Goal: Task Accomplishment & Management: Use online tool/utility

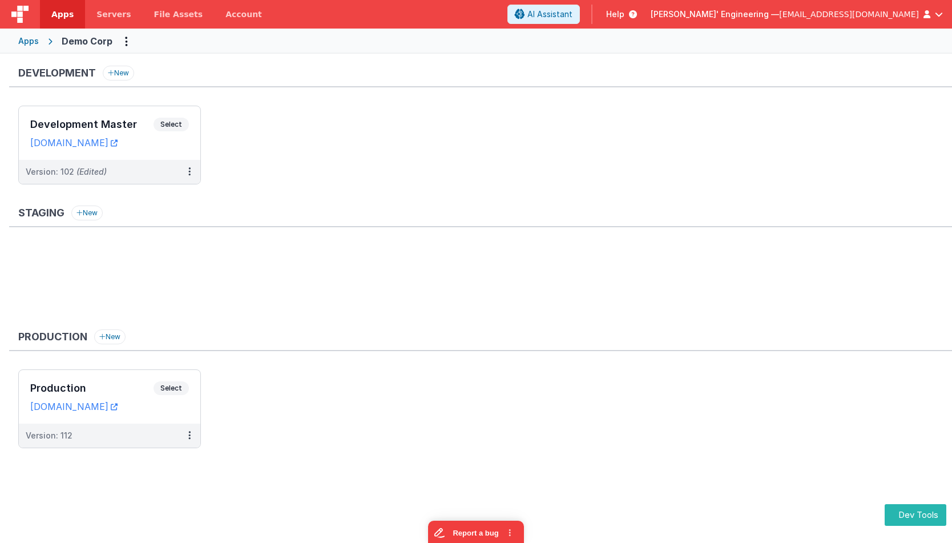
click at [37, 43] on div "Apps" at bounding box center [28, 40] width 21 height 11
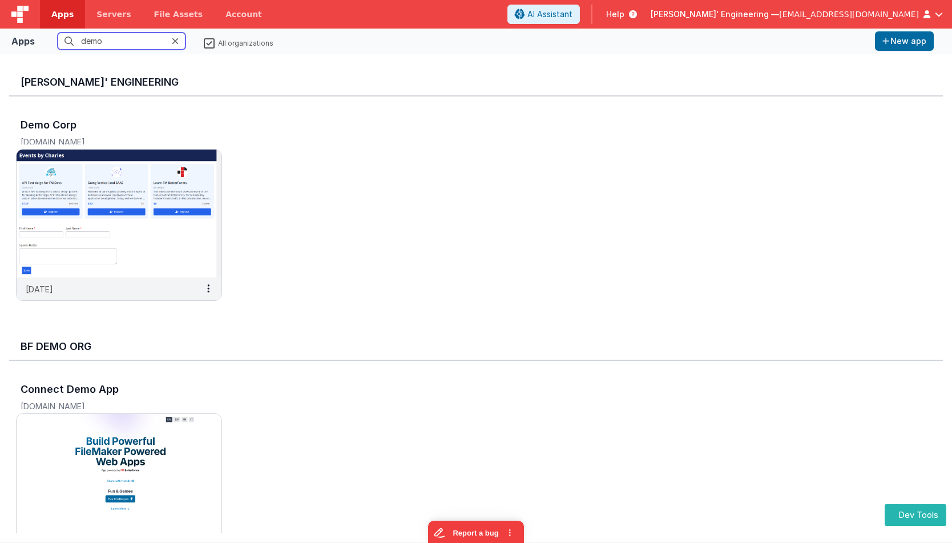
drag, startPoint x: 66, startPoint y: 34, endPoint x: 38, endPoint y: 33, distance: 27.4
click at [38, 33] on div "Apps demo All organizations New app" at bounding box center [476, 41] width 952 height 25
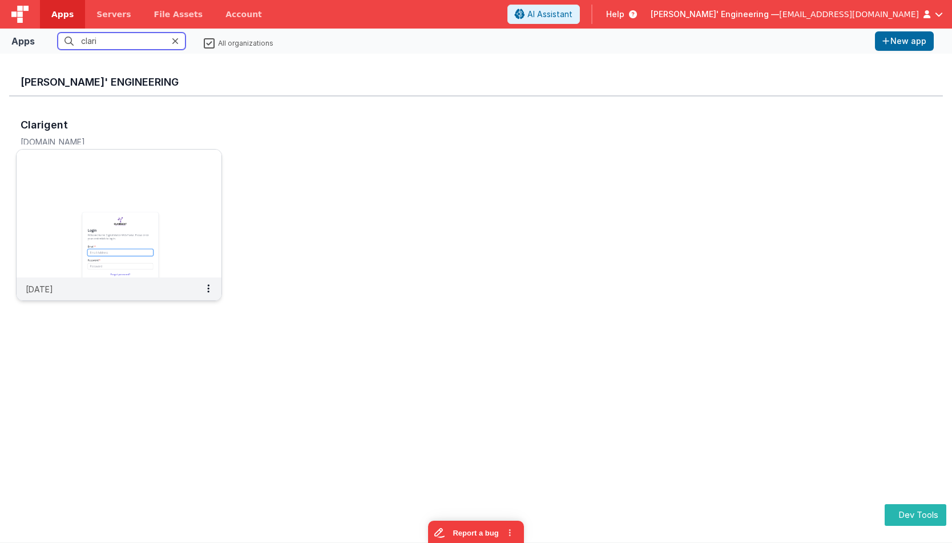
type input "clari"
click at [91, 209] on img at bounding box center [119, 214] width 205 height 128
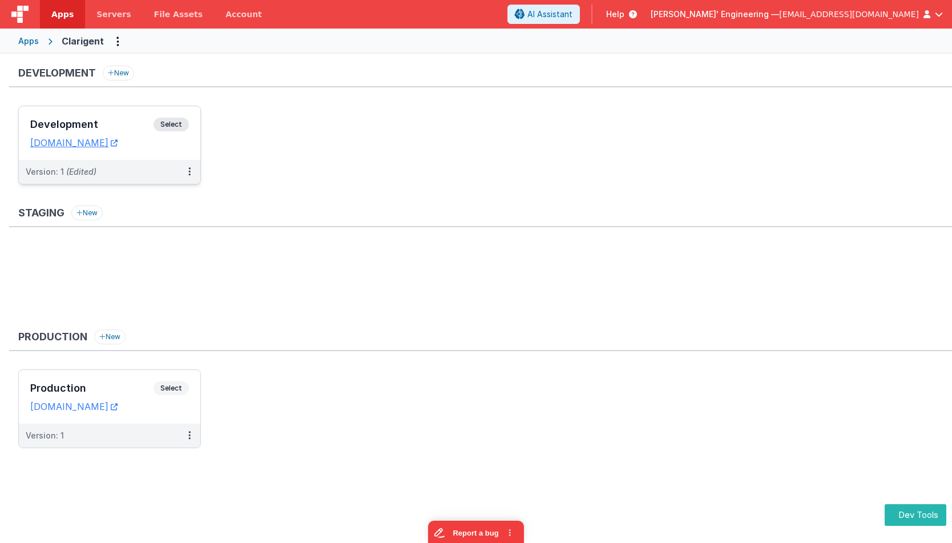
click at [178, 120] on span "Select" at bounding box center [171, 125] width 35 height 14
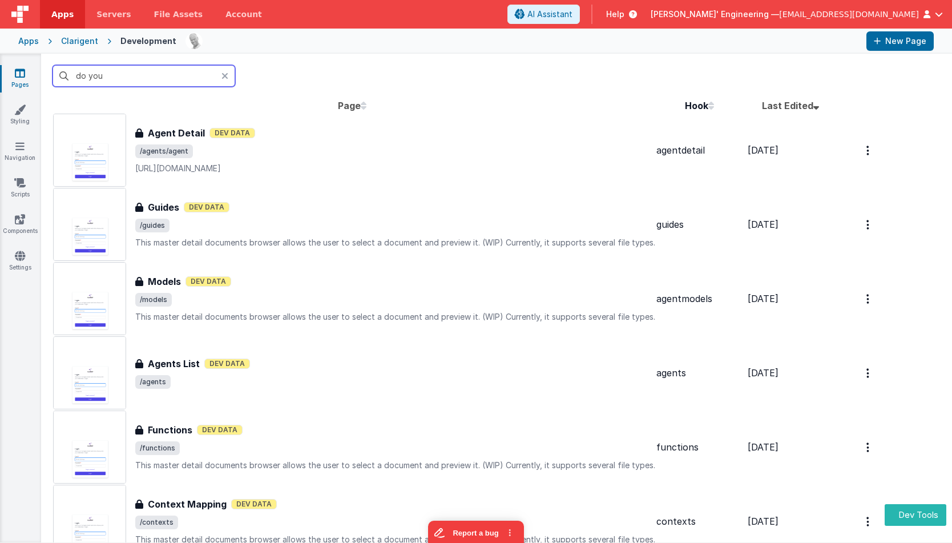
drag, startPoint x: 149, startPoint y: 81, endPoint x: 155, endPoint y: 80, distance: 6.4
click at [149, 81] on input "do you" at bounding box center [144, 76] width 183 height 22
drag, startPoint x: 132, startPoint y: 78, endPoint x: 46, endPoint y: 71, distance: 86.5
click at [47, 71] on div "do you" at bounding box center [496, 76] width 911 height 45
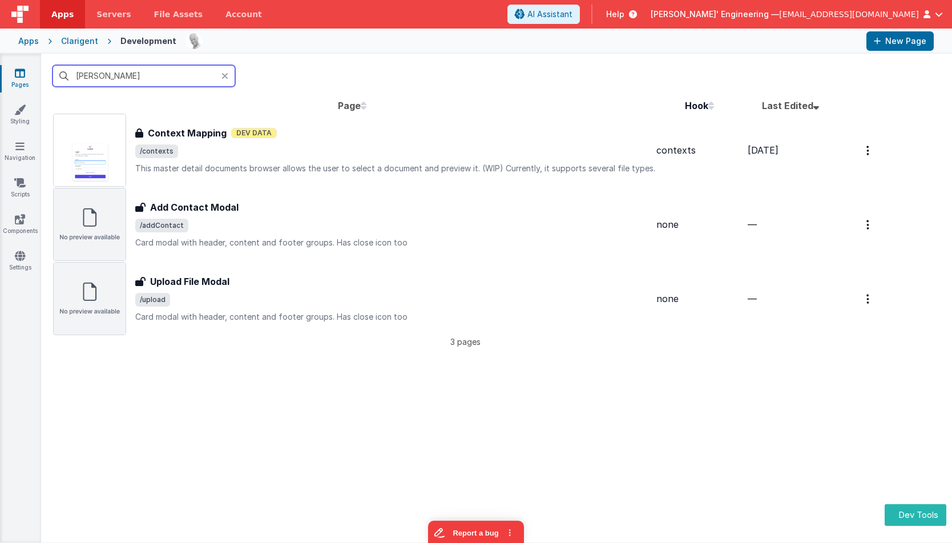
type input "conte"
click at [252, 156] on span "/contexts" at bounding box center [395, 151] width 520 height 14
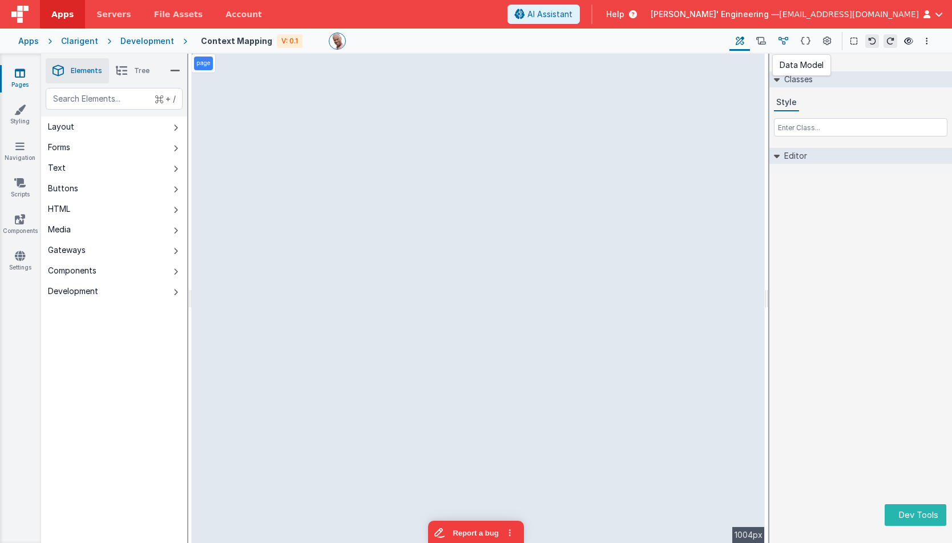
click at [787, 41] on icon at bounding box center [784, 41] width 10 height 12
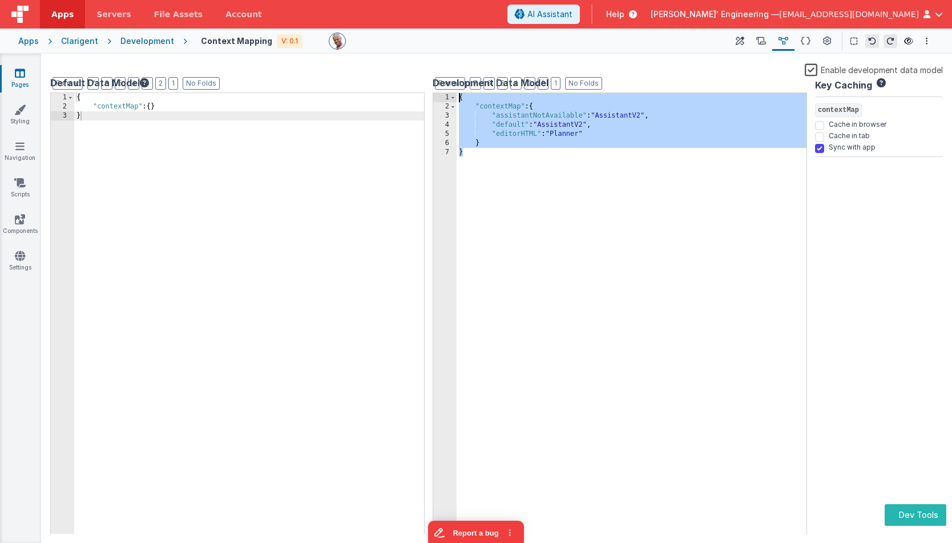
drag, startPoint x: 648, startPoint y: 198, endPoint x: 405, endPoint y: 42, distance: 288.4
click at [405, 42] on div "Apps Servers File Assets Account Some FUTURE Slot AI Assistant Help Delfs' Engi…" at bounding box center [476, 271] width 952 height 543
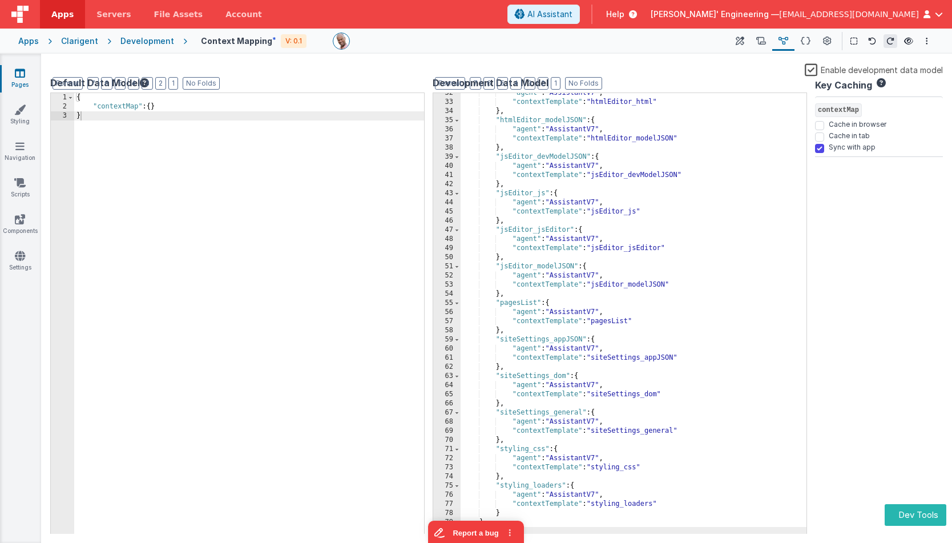
scroll to position [288, 0]
click at [739, 43] on icon at bounding box center [740, 41] width 9 height 12
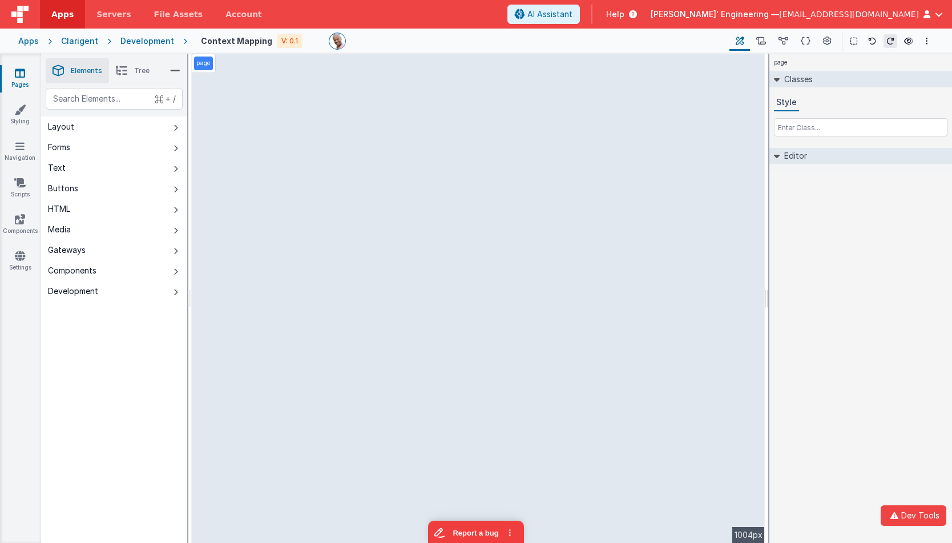
drag, startPoint x: 146, startPoint y: 44, endPoint x: 152, endPoint y: 42, distance: 6.0
click at [146, 44] on div "Development" at bounding box center [147, 40] width 54 height 11
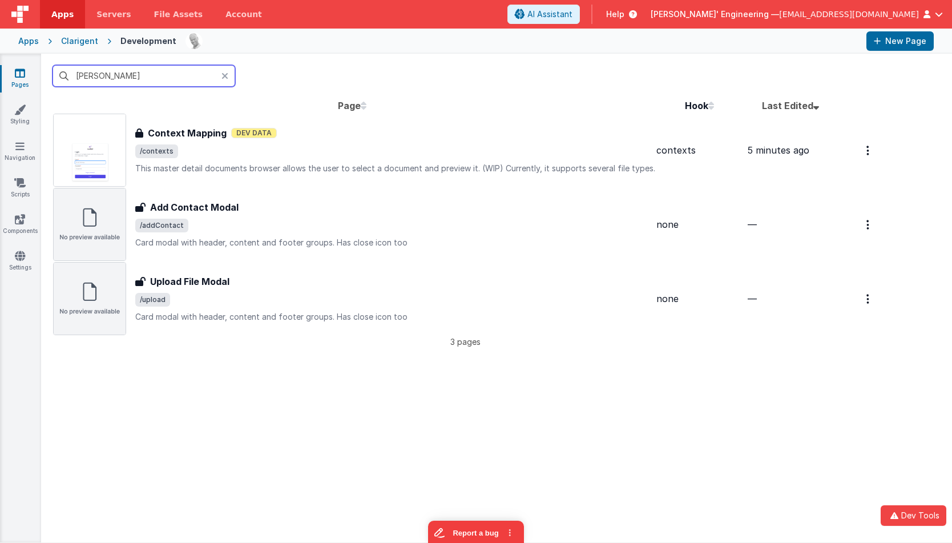
click at [165, 82] on input "conte" at bounding box center [144, 76] width 183 height 22
drag, startPoint x: 127, startPoint y: 76, endPoint x: 58, endPoint y: 72, distance: 69.2
click at [59, 72] on input "conte" at bounding box center [144, 76] width 183 height 22
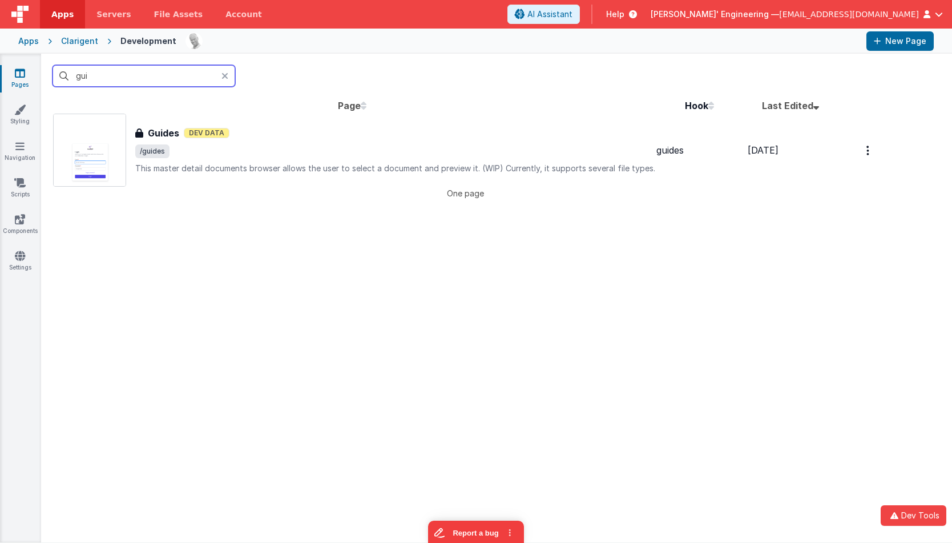
type input "gui"
click at [237, 164] on p "This master detail documents browser allows the user to select a document and p…" at bounding box center [395, 168] width 520 height 11
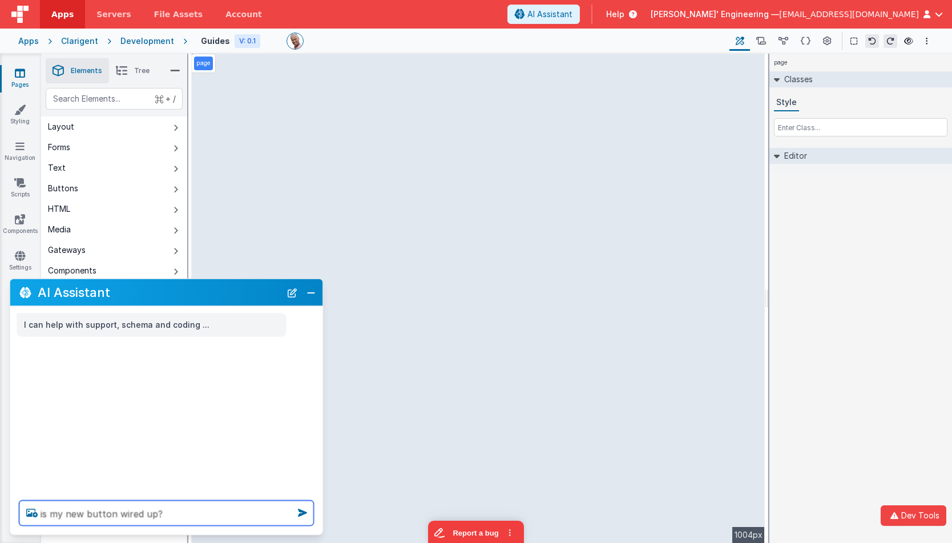
type textarea "is my new button wired up?"
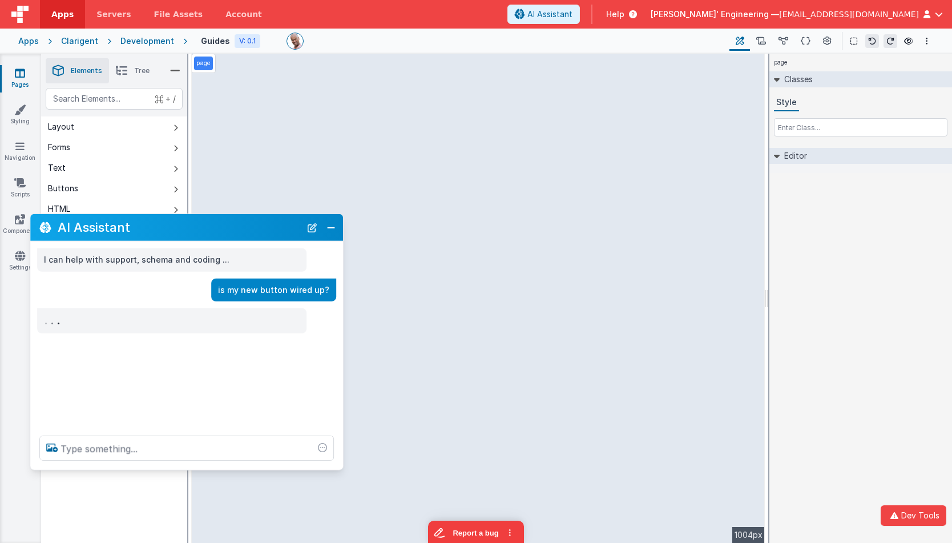
drag, startPoint x: 146, startPoint y: 284, endPoint x: 161, endPoint y: 228, distance: 58.4
click at [161, 228] on h2 "AI Assistant" at bounding box center [179, 227] width 243 height 19
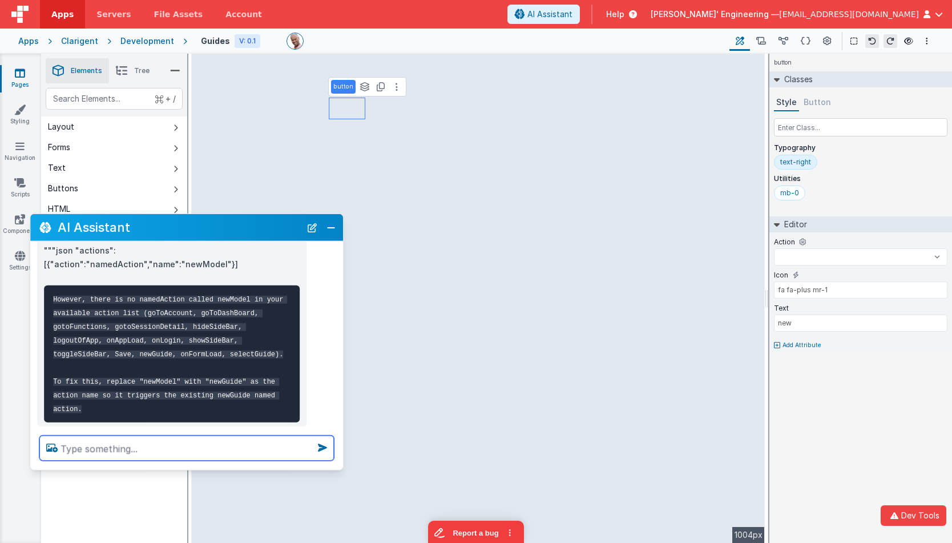
scroll to position [126, 0]
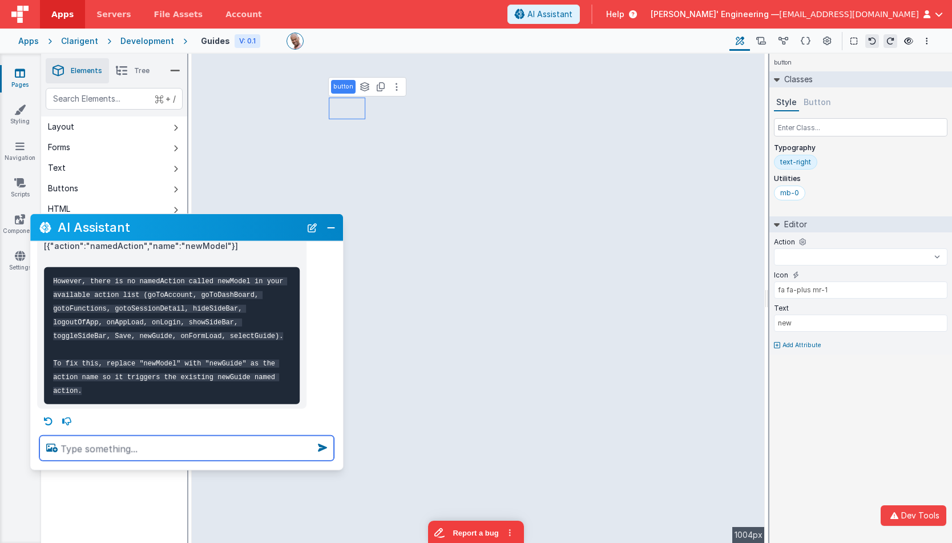
select select
type textarea "w"
select select
type textarea "wh"
select select
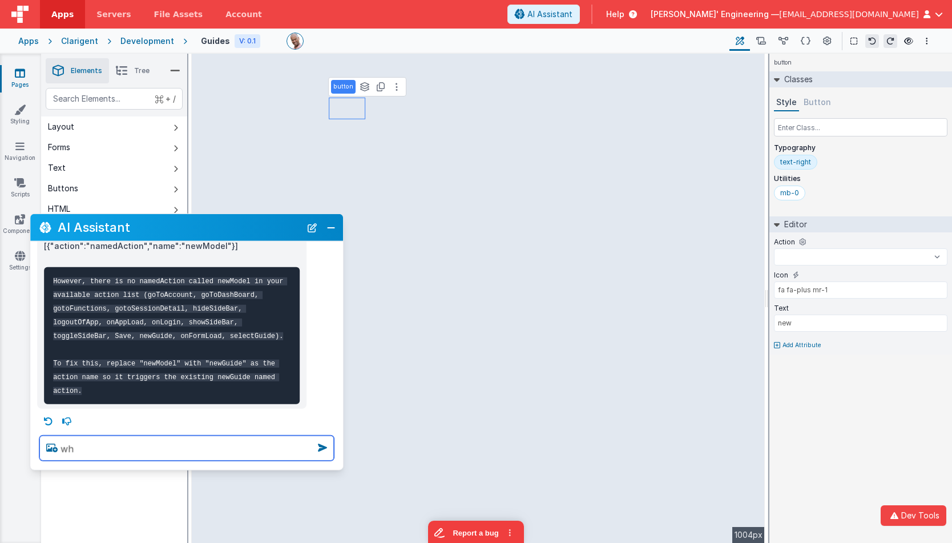
type textarea "wha"
select select
type textarea "what"
select select
type textarea "what"
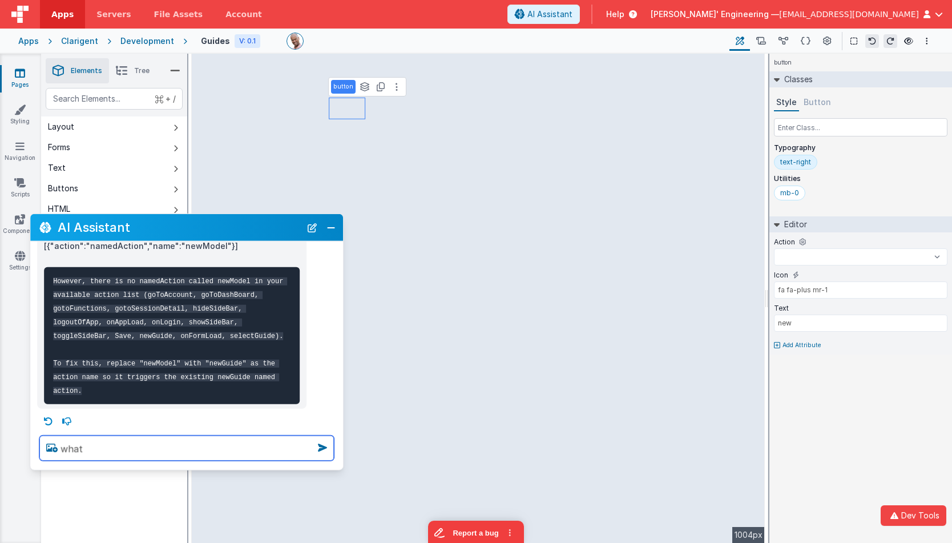
select select
type textarea "what a"
select select
type textarea "what ac"
select select
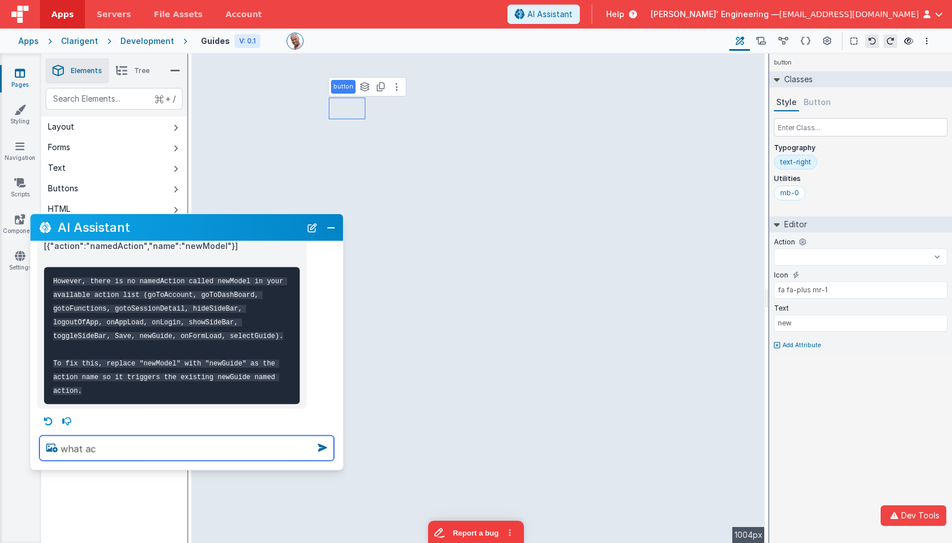
type textarea "what act"
select select
type textarea "what acti"
select select
type textarea "what action"
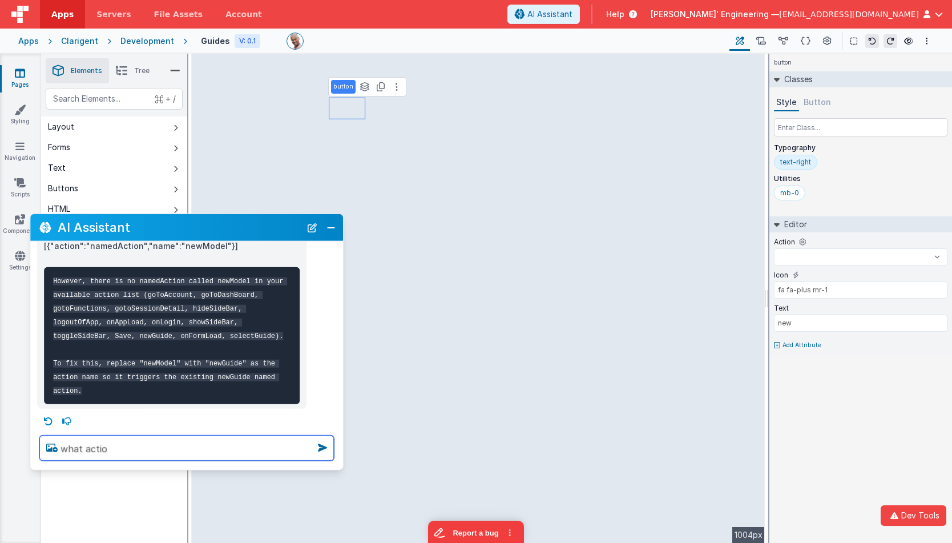
select select
type textarea "what actions"
select select
type textarea "what actions"
select select
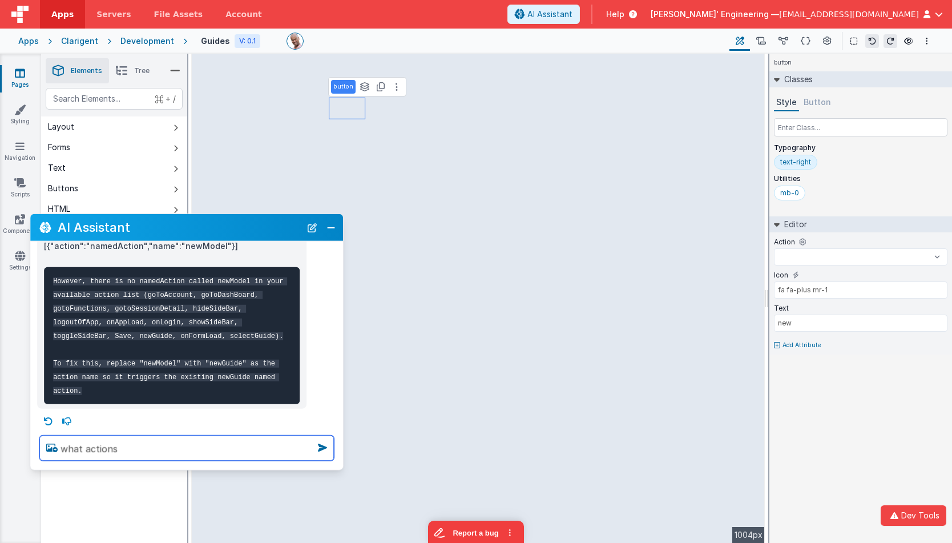
type textarea "what actions d"
select select
type textarea "what actions do"
select select
type textarea "what actions do"
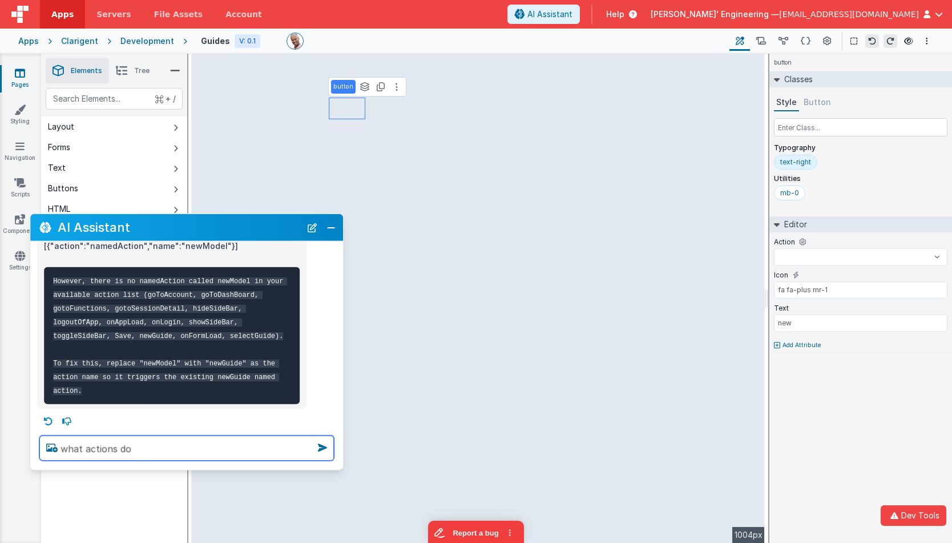
select select
type textarea "what actions do i"
select select
type textarea "what actions do i"
select select
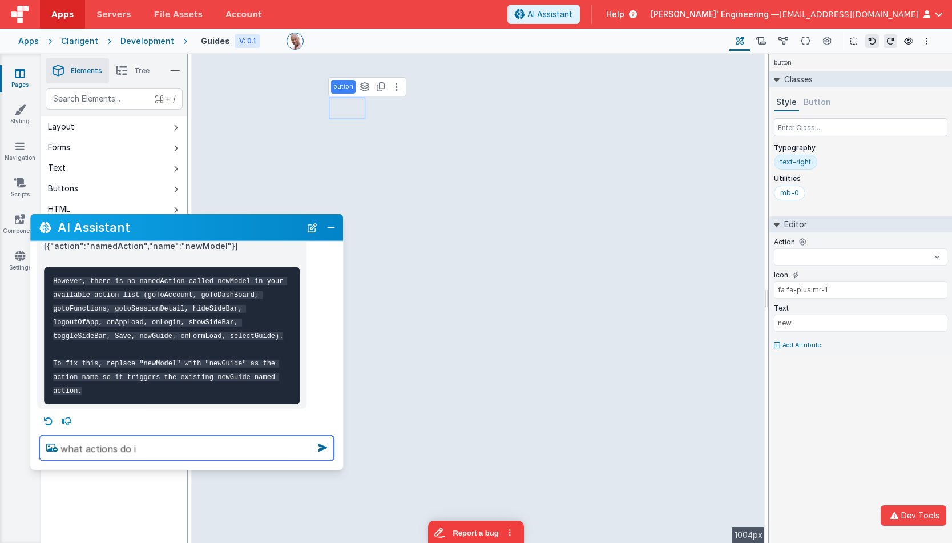
type textarea "what actions do i h"
select select
type textarea "what actions do i ha"
select select
type textarea "what actions do i hav"
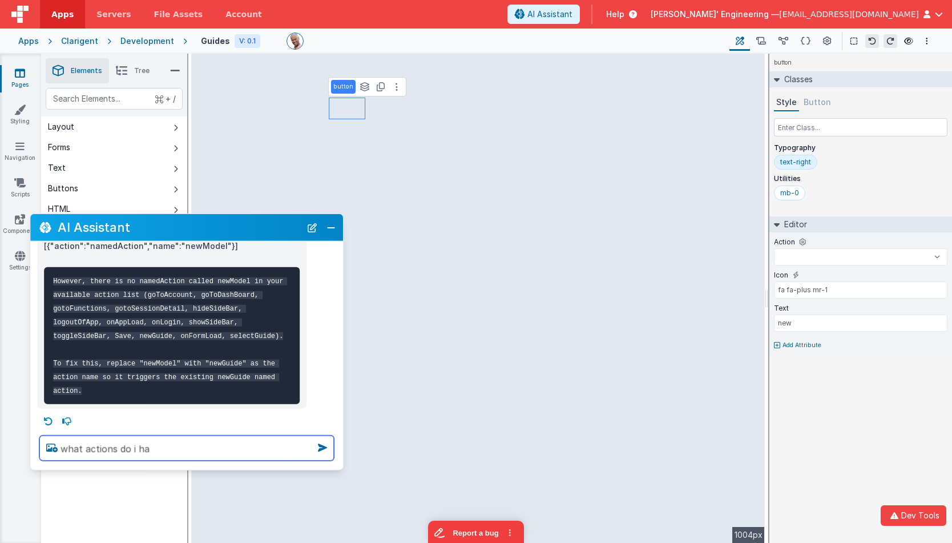
select select
type textarea "what actions do i have"
select select
type textarea "what actions do i have,"
select select
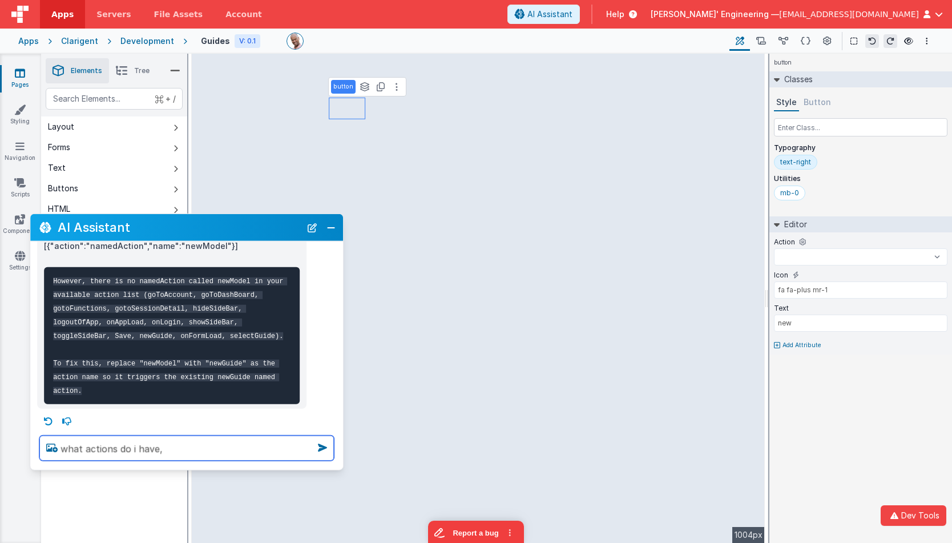
type textarea "what actions do i have,"
select select
type textarea "what actions do i have, d"
select select
type textarea "what actions do i have, do"
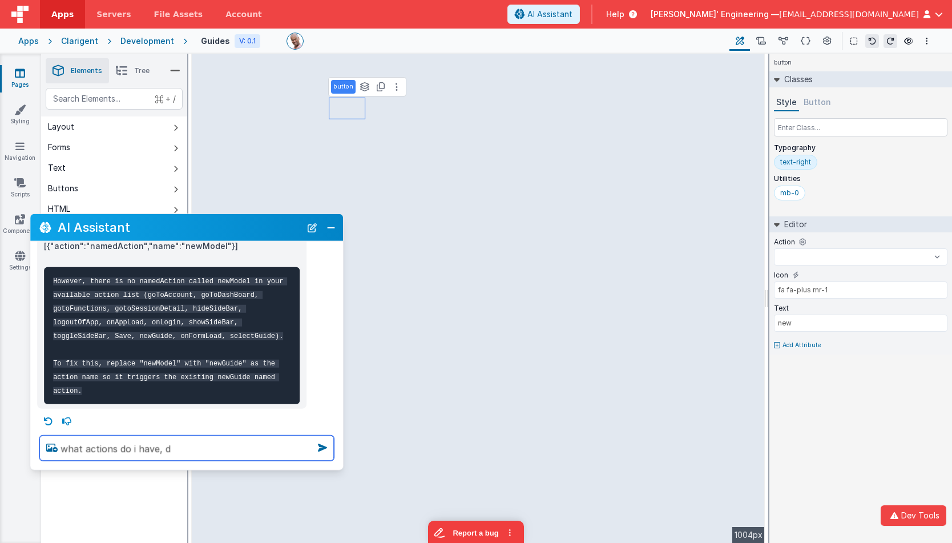
select select
type textarea "what actions do i have, do"
select select
type textarea "what actions do i have, do i"
select select
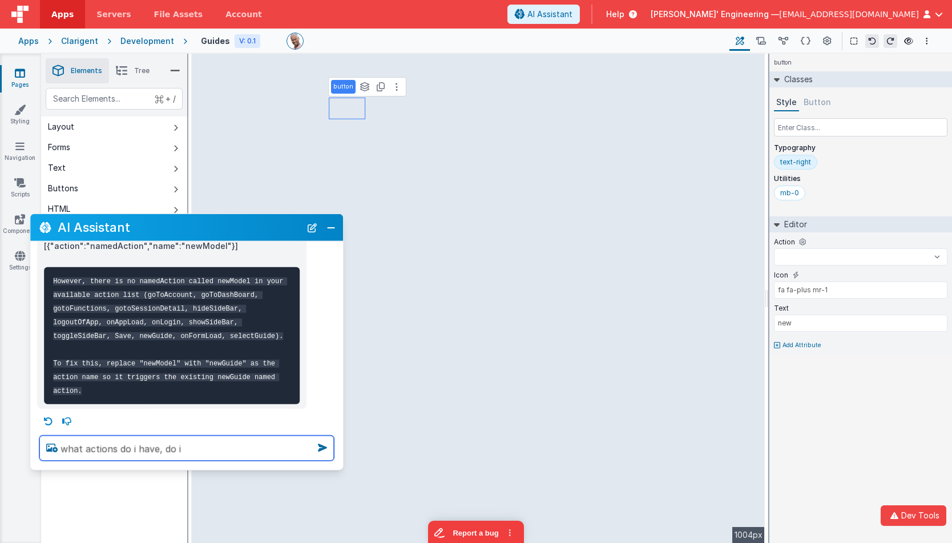
type textarea "what actions do i have, do i"
select select
type textarea "what actions do i have, do i h"
select select
type textarea "what actions do i have, do i ha"
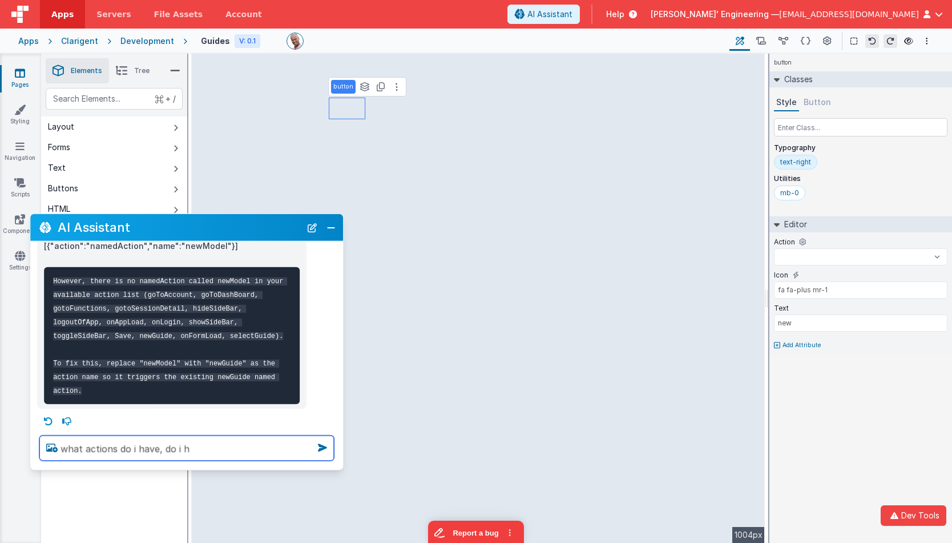
select select
type textarea "what actions do i have, do i hav"
select select
type textarea "what actions do i have, do i have"
select select
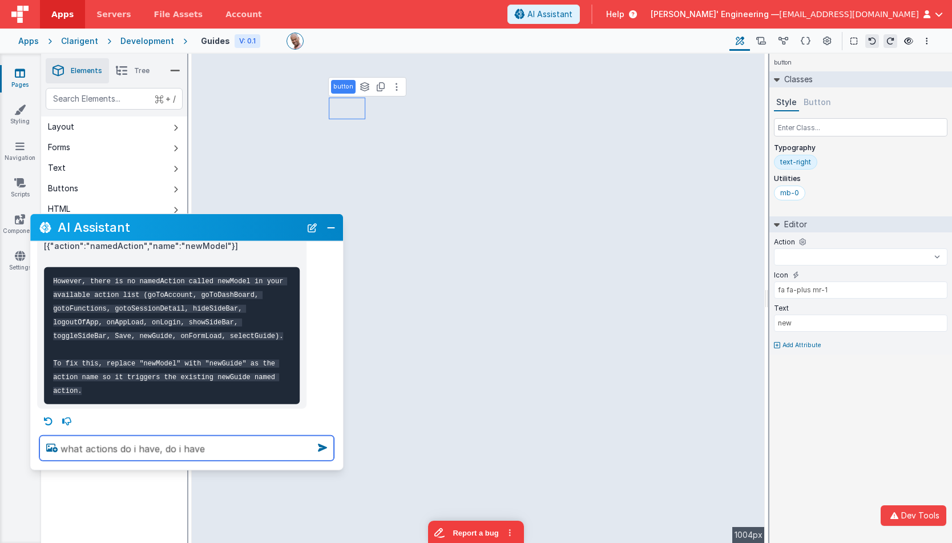
type textarea "what actions do i have, do i have"
select select
type textarea "what actions do i have, do i have a"
select select
type textarea "what actions do i have, do i have a"
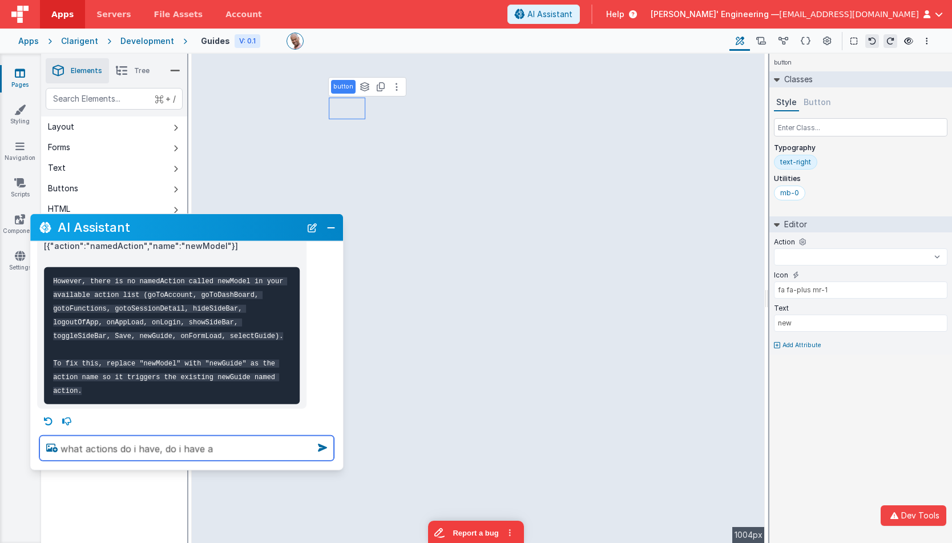
select select
type textarea "what actions do i have, do i have a n"
select select
type textarea "what actions do i have, do i have a ne"
select select
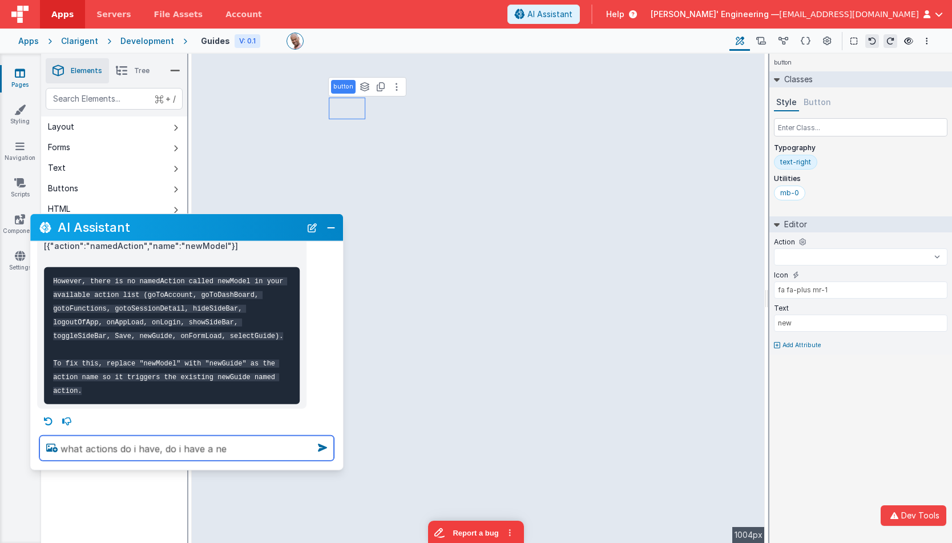
type textarea "what actions do i have, do i have a new"
select select
type textarea "what actions do i have, do i have a new"
select select
type textarea "what actions do i have, do i have a new o"
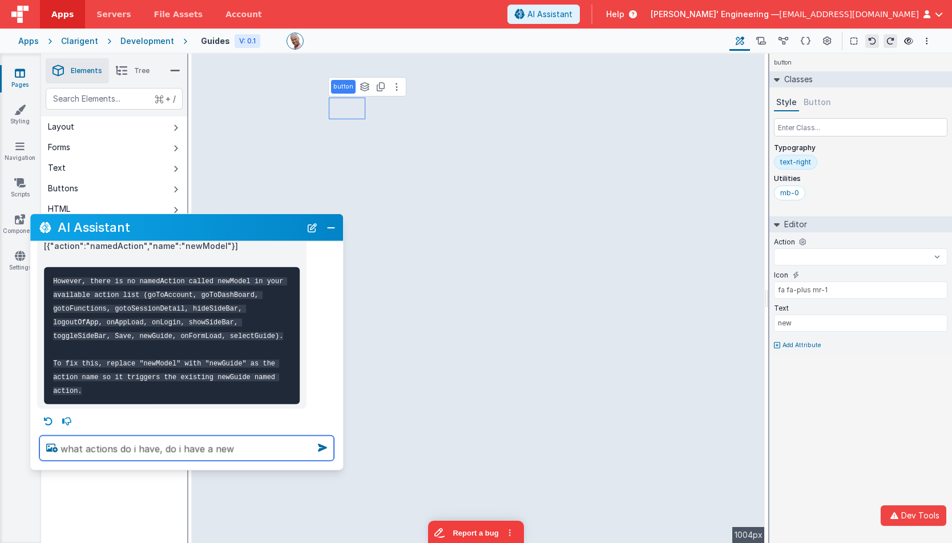
select select
type textarea "what actions do i have, do i have a new on"
select select
type textarea "what actions do i have, do i have a new one"
select select
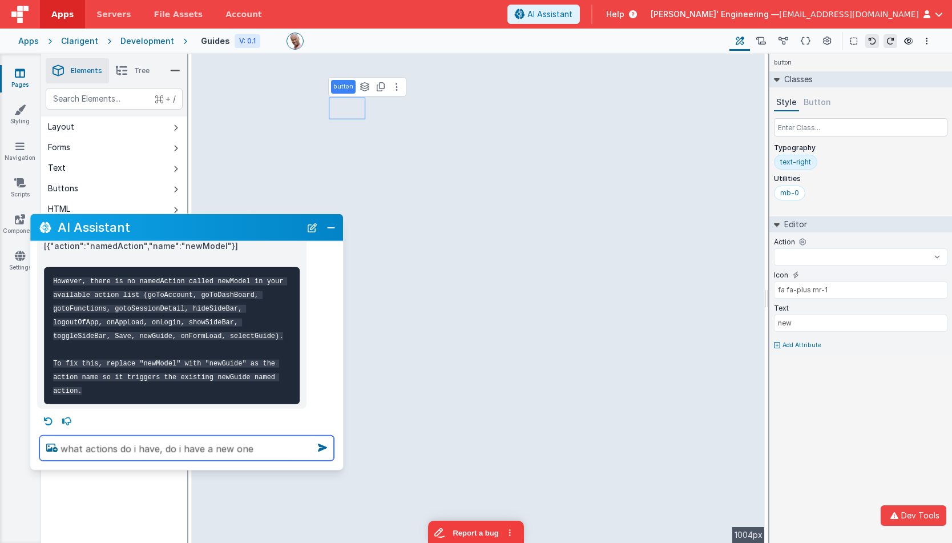
type textarea "what actions do i have, do i have a new one"
select select
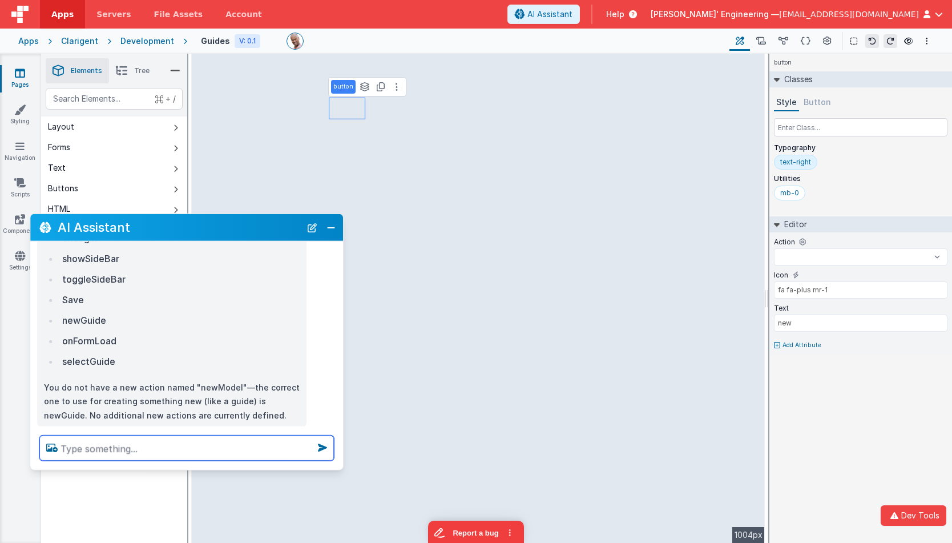
scroll to position [537, 0]
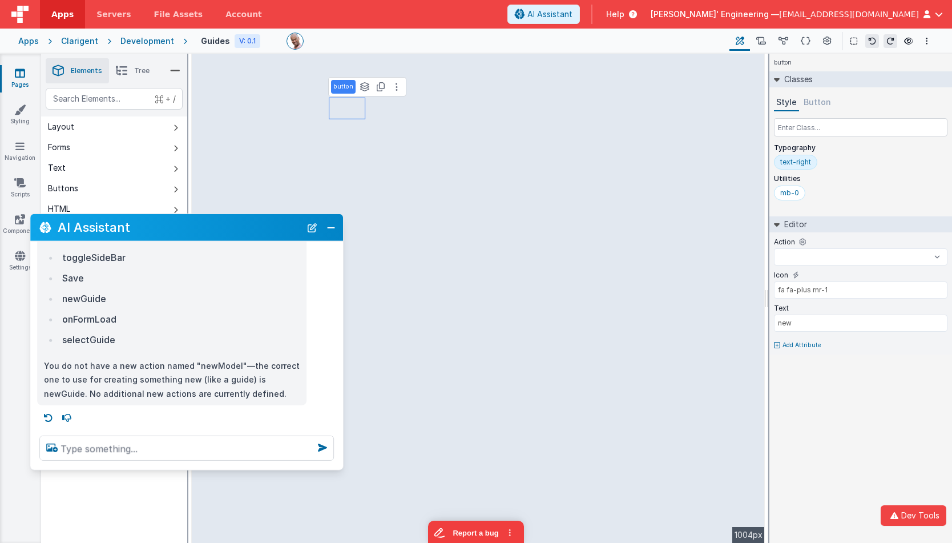
click at [90, 298] on li "newGuide" at bounding box center [179, 298] width 241 height 16
copy li "newGuide"
select select
click at [273, 443] on textarea at bounding box center [186, 448] width 295 height 25
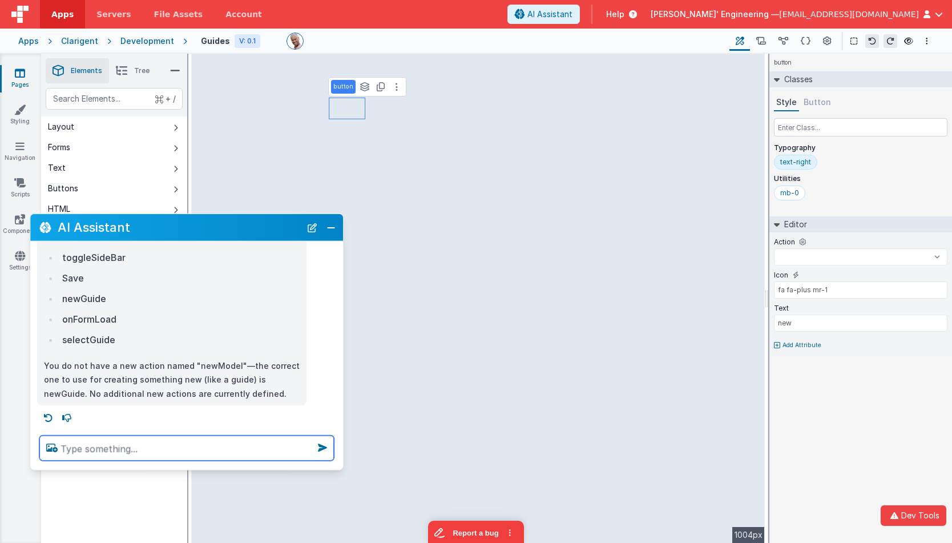
type textarea "c"
select select
type textarea "co"
select select
type textarea "con"
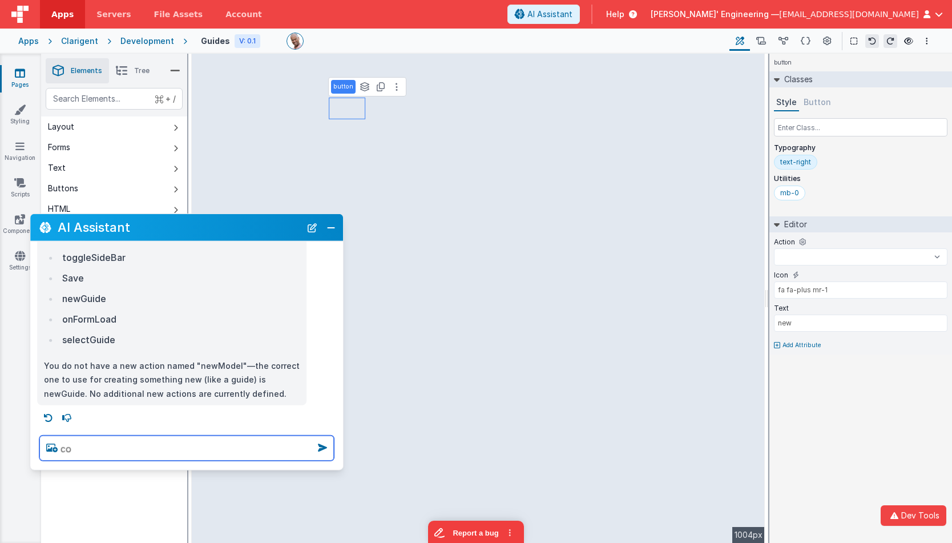
select select
type textarea "conn"
select select
type textarea "conne"
select select
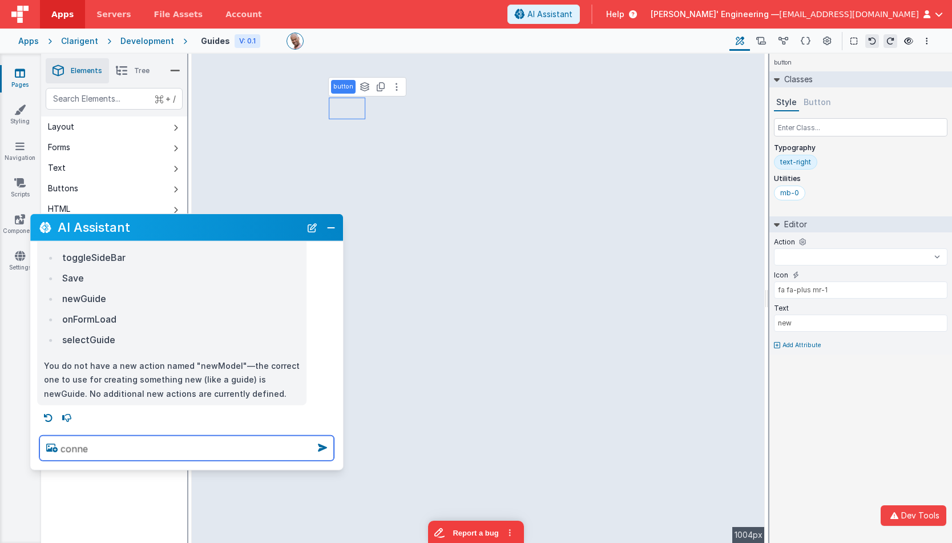
type textarea "connec"
select select
type textarea "connect"
select select
type textarea "connect"
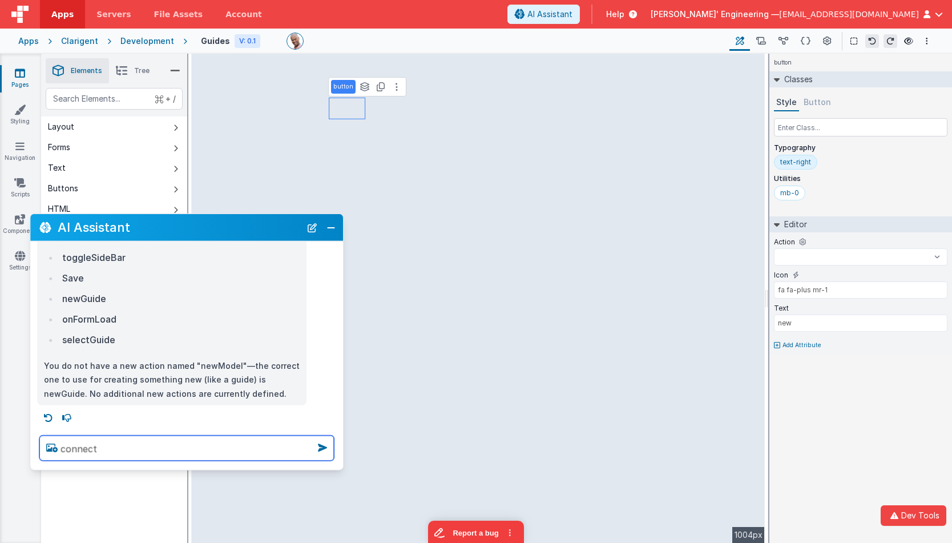
select select
type textarea "connect t"
select select
type textarea "connect th"
select select
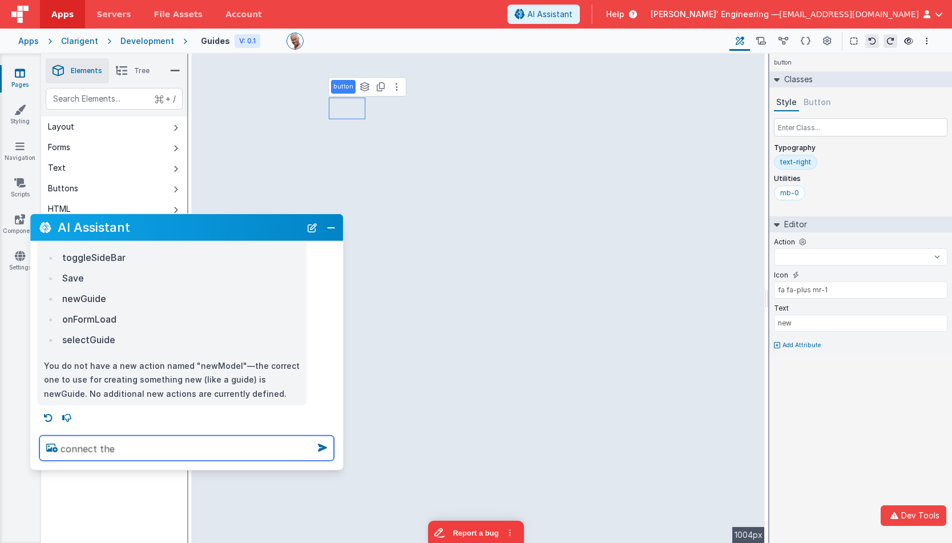
type textarea "connect the"
select select
type textarea "connect the n"
select select
type textarea "connect the ne"
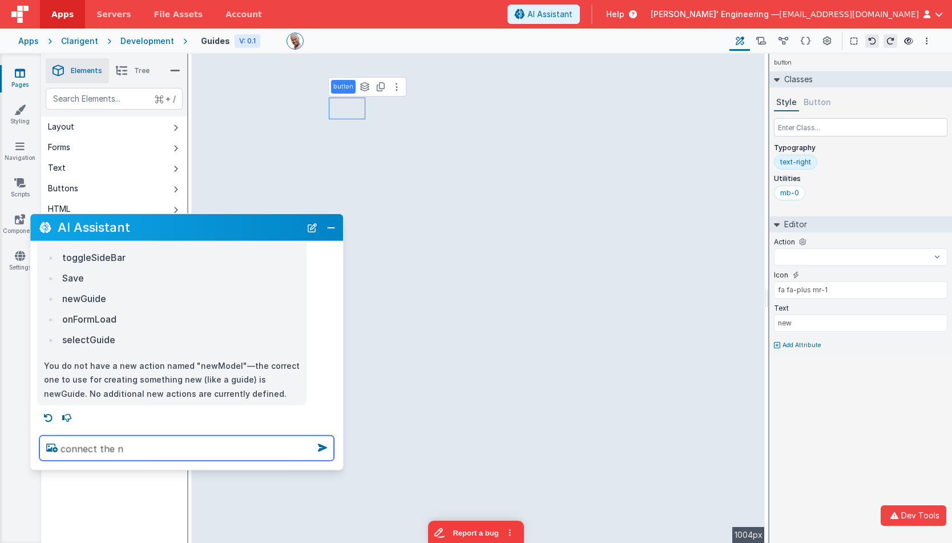
select select
type textarea "connect the new"
select select
type textarea "connect the new"
select select
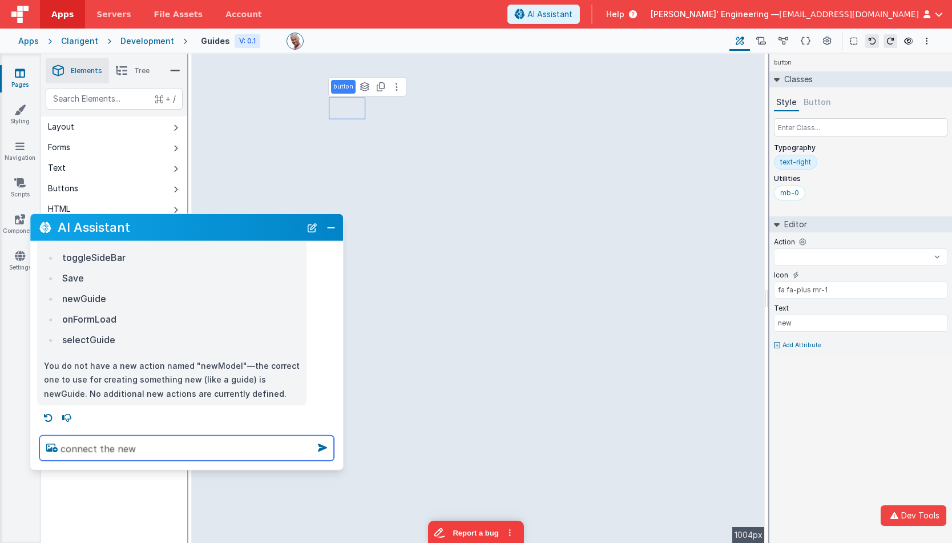
type textarea "connect the new b"
select select
type textarea "connect the new bu"
select select
type textarea "connect the new but"
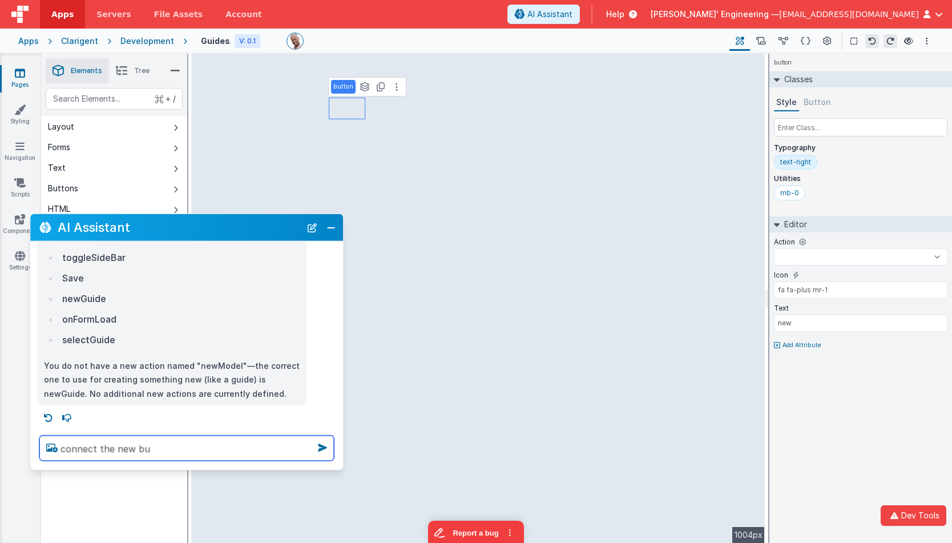
select select
type textarea "connect the new butt"
select select
type textarea "connect the new butto"
select select
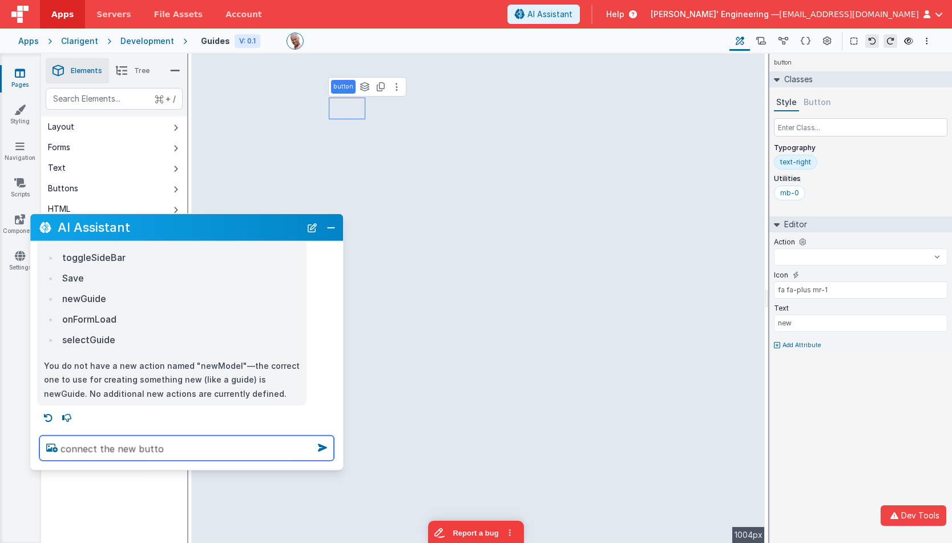
type textarea "connect the new button"
select select
type textarea "connect the new button"
select select
type textarea "connect the new button t"
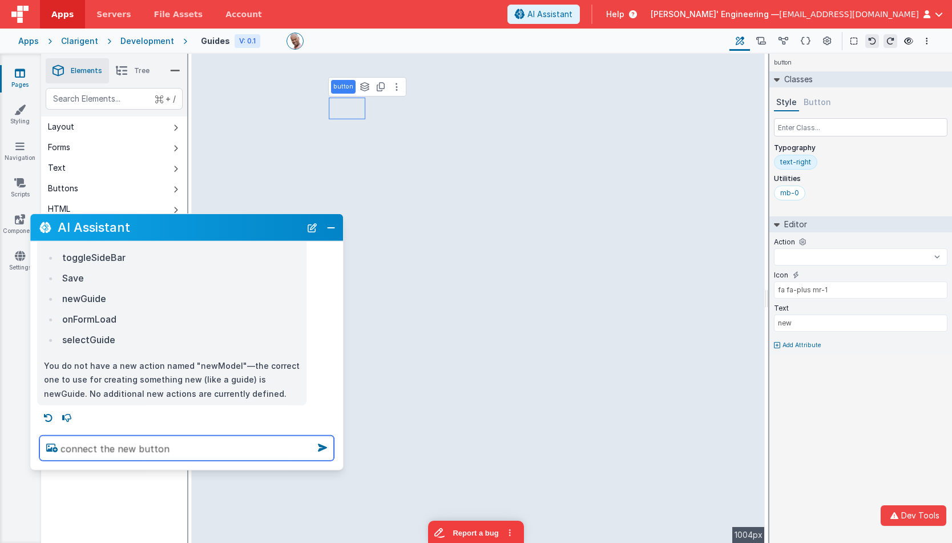
select select
type textarea "connect the new button to"
select select
type textarea "connect the new button to"
select select
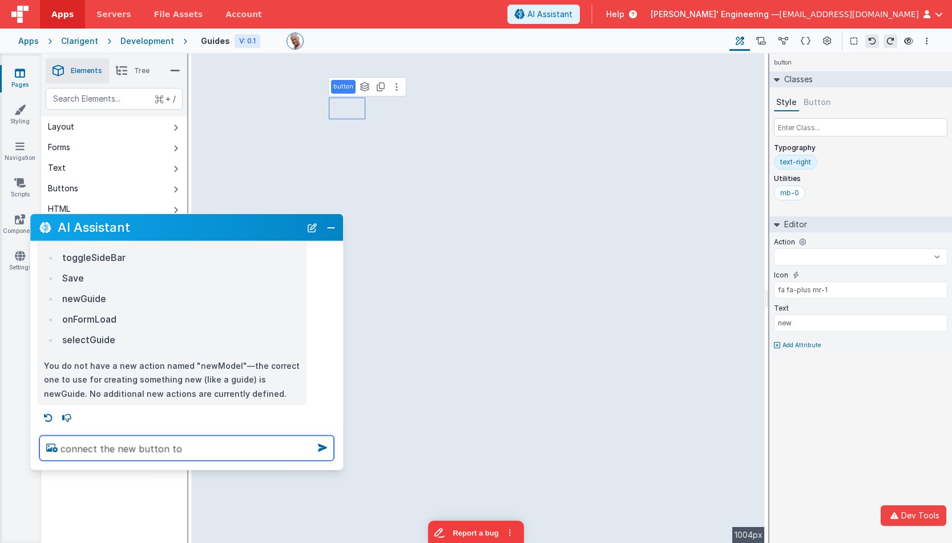
paste textarea "newGuide"
type textarea "connect the new button to newGuide"
select select
type textarea "connect the new button to newGuide"
select select
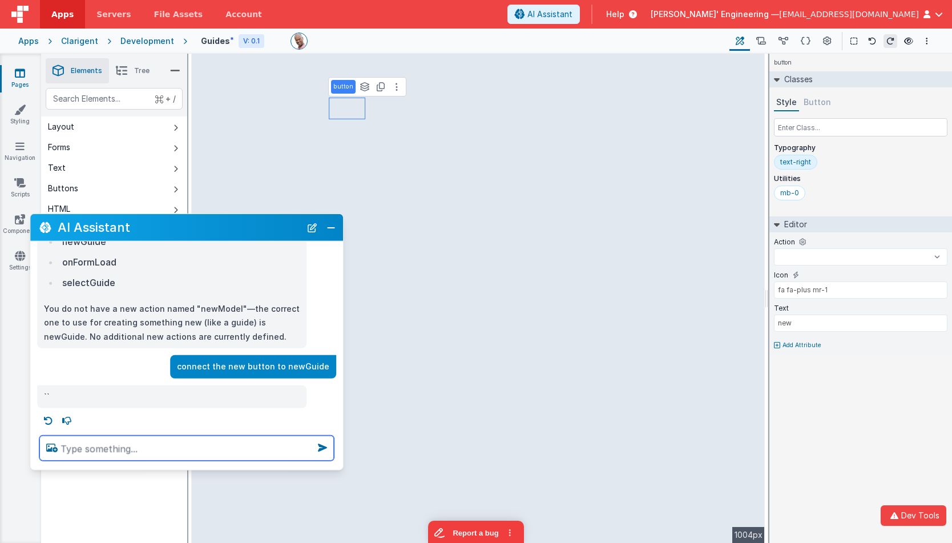
scroll to position [597, 0]
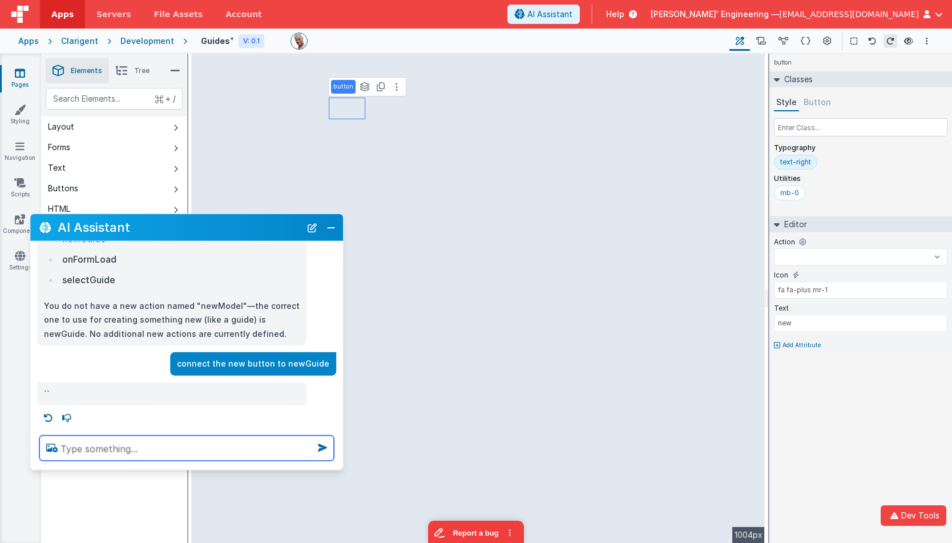
select select
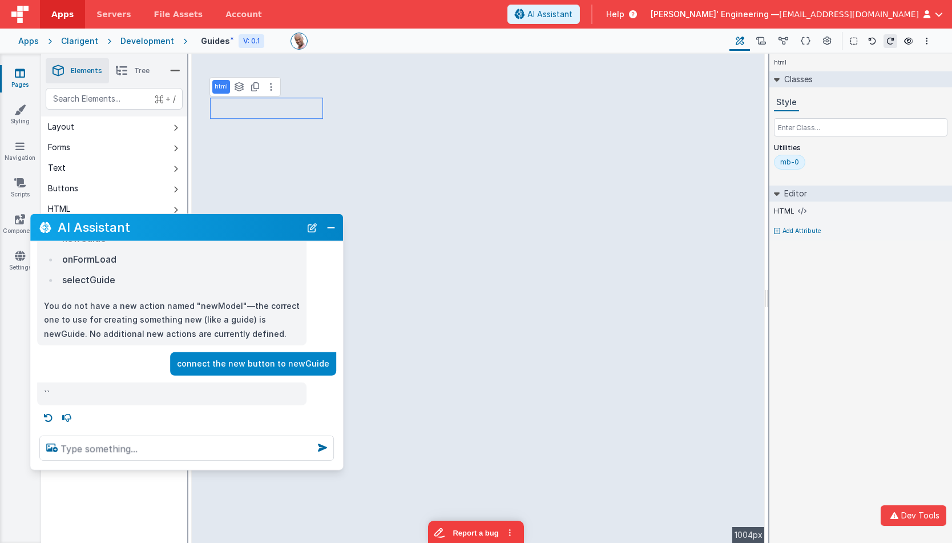
select select "newGuide"
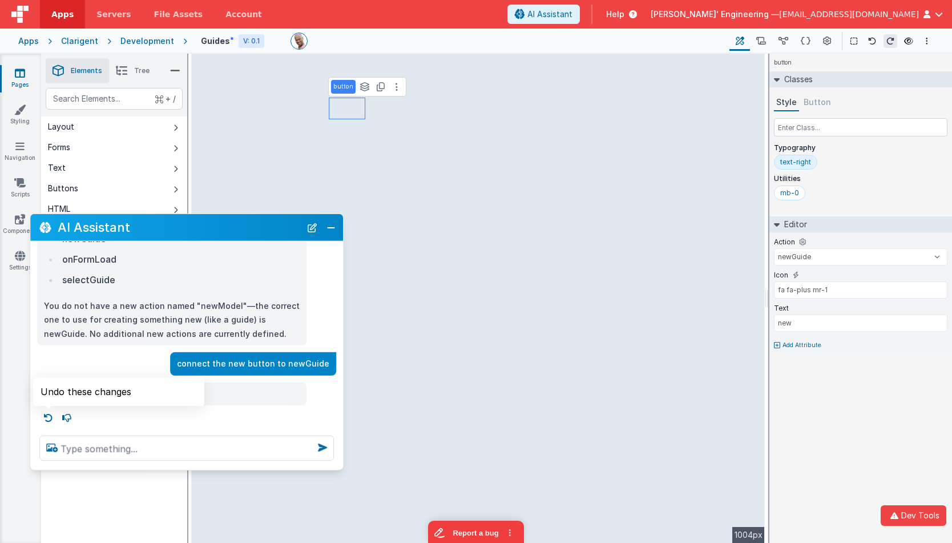
click at [45, 415] on icon at bounding box center [48, 418] width 18 height 18
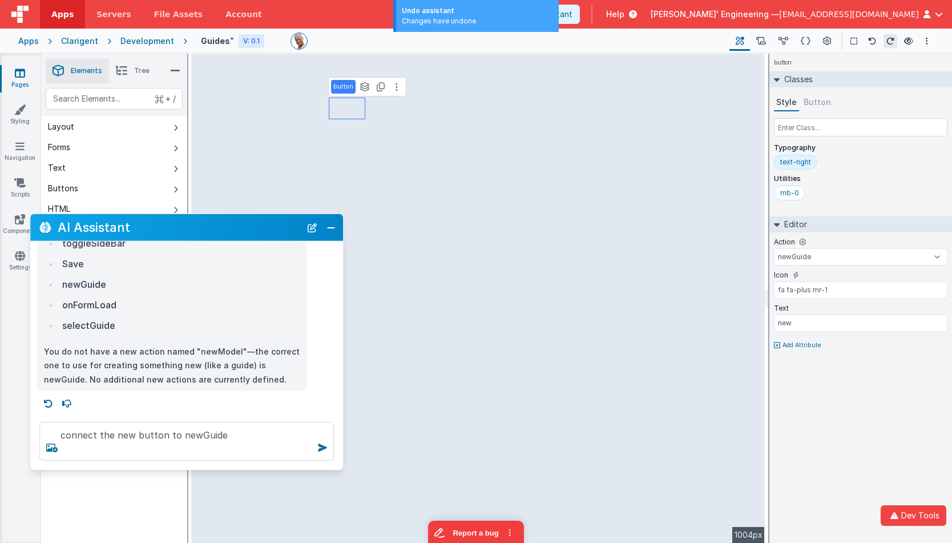
scroll to position [550, 0]
click at [240, 445] on textarea "connect the new button to newGuide" at bounding box center [186, 441] width 295 height 39
type textarea "connect the new button to newGuide"
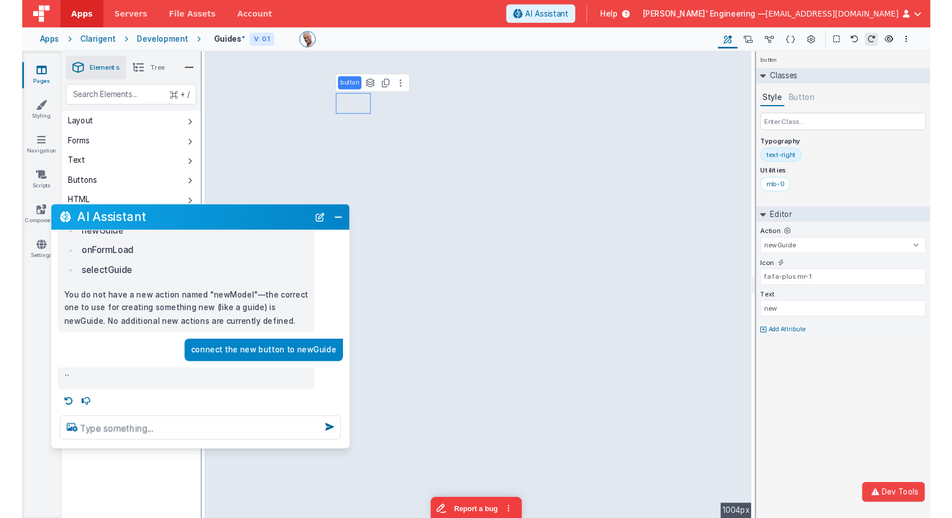
scroll to position [597, 0]
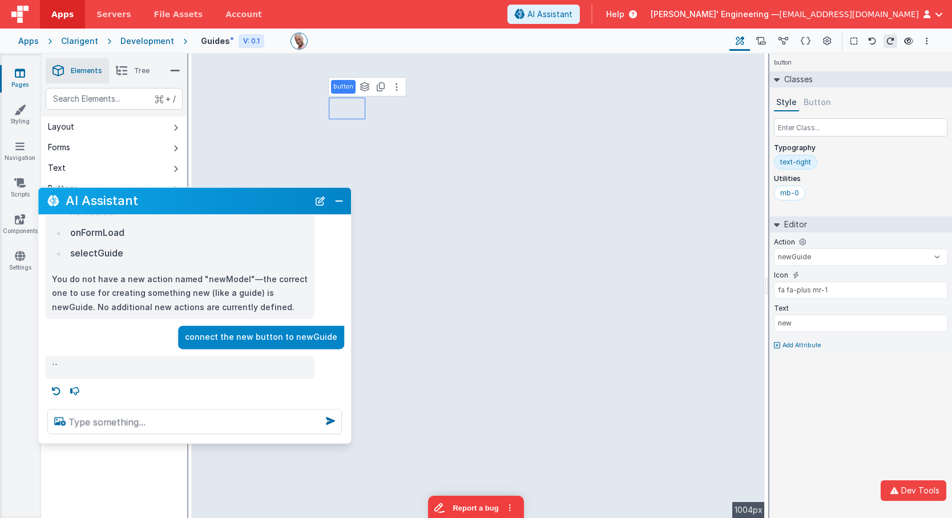
drag, startPoint x: 140, startPoint y: 203, endPoint x: 147, endPoint y: 202, distance: 6.4
click at [147, 202] on h2 "AI Assistant" at bounding box center [187, 200] width 243 height 19
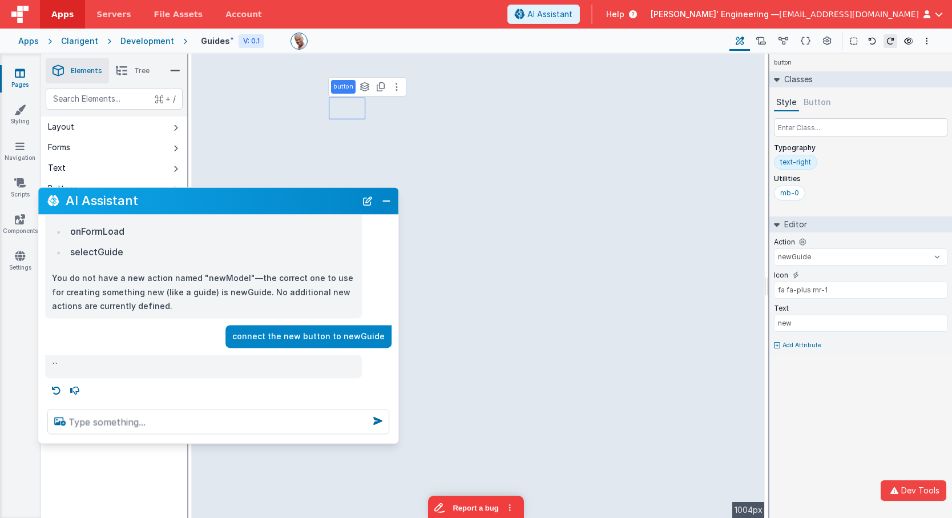
scroll to position [569, 0]
drag, startPoint x: 348, startPoint y: 380, endPoint x: 397, endPoint y: 377, distance: 49.2
click at [397, 378] on div "I can help with support, schema and coding ... is my new button wired up? No, y…" at bounding box center [218, 307] width 361 height 185
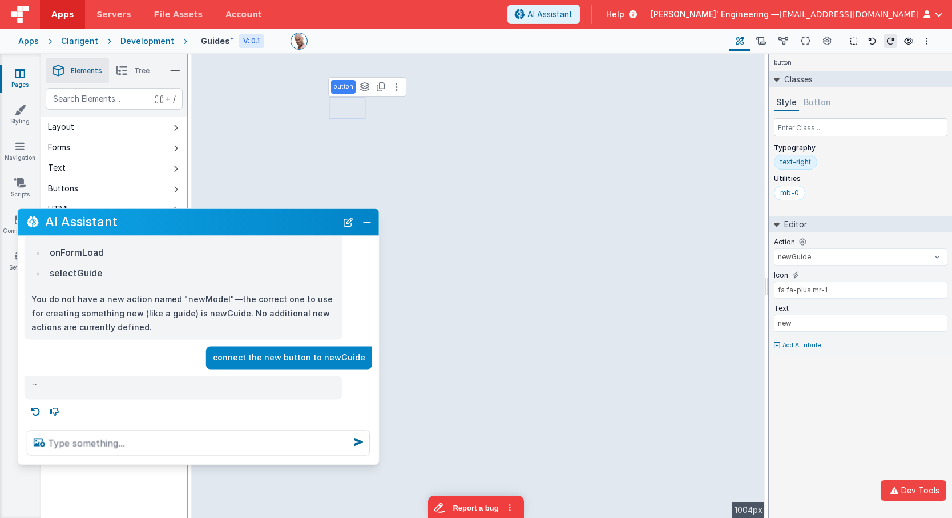
drag, startPoint x: 250, startPoint y: 211, endPoint x: 230, endPoint y: 231, distance: 28.3
click at [230, 231] on h2 "AI Assistant" at bounding box center [191, 221] width 292 height 19
click at [763, 42] on icon at bounding box center [762, 41] width 10 height 12
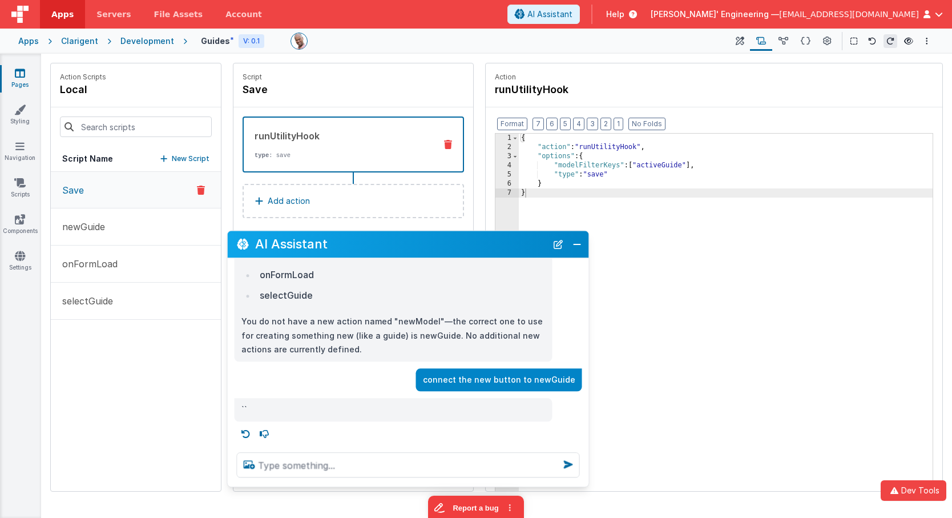
drag, startPoint x: 187, startPoint y: 224, endPoint x: 306, endPoint y: 238, distance: 120.1
click at [396, 247] on h2 "AI Assistant" at bounding box center [401, 244] width 292 height 19
click at [147, 220] on button "newGuide" at bounding box center [136, 226] width 170 height 37
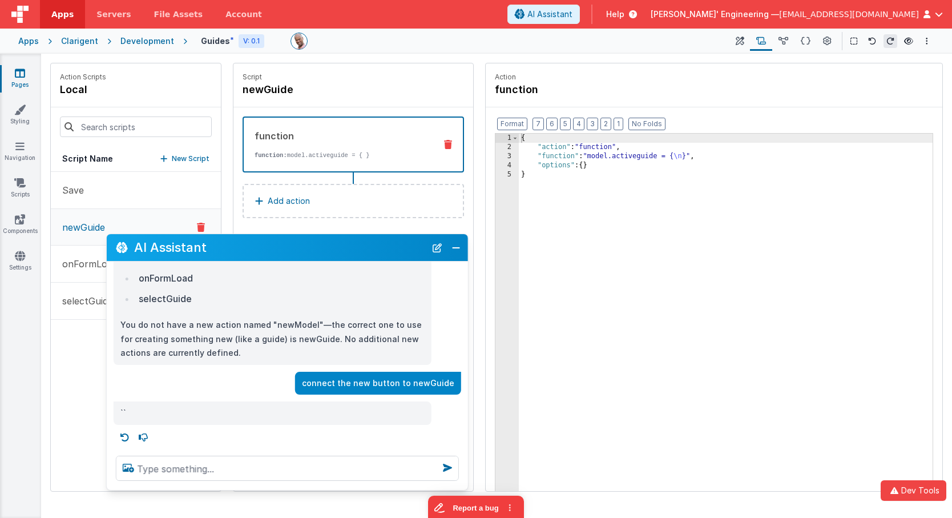
drag, startPoint x: 346, startPoint y: 243, endPoint x: 305, endPoint y: 218, distance: 47.7
click at [234, 244] on h2 "AI Assistant" at bounding box center [280, 247] width 292 height 19
click at [435, 138] on div "function function: model.activeguide = { }" at bounding box center [354, 144] width 222 height 56
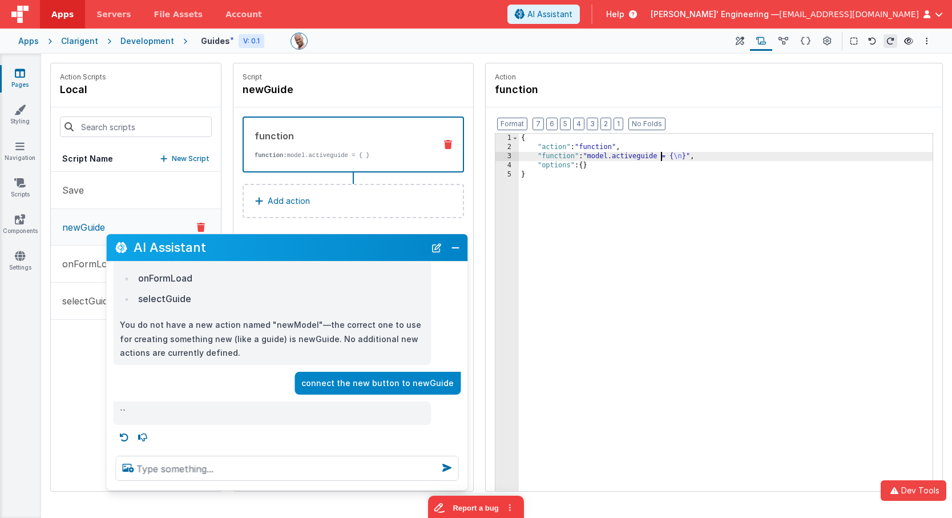
click at [662, 156] on div "{ "action" : "function" , "function" : "model.activeguide = { \n }" , "options"…" at bounding box center [726, 340] width 414 height 413
click at [645, 73] on p "Action" at bounding box center [714, 77] width 439 height 9
click at [739, 38] on icon at bounding box center [740, 41] width 9 height 12
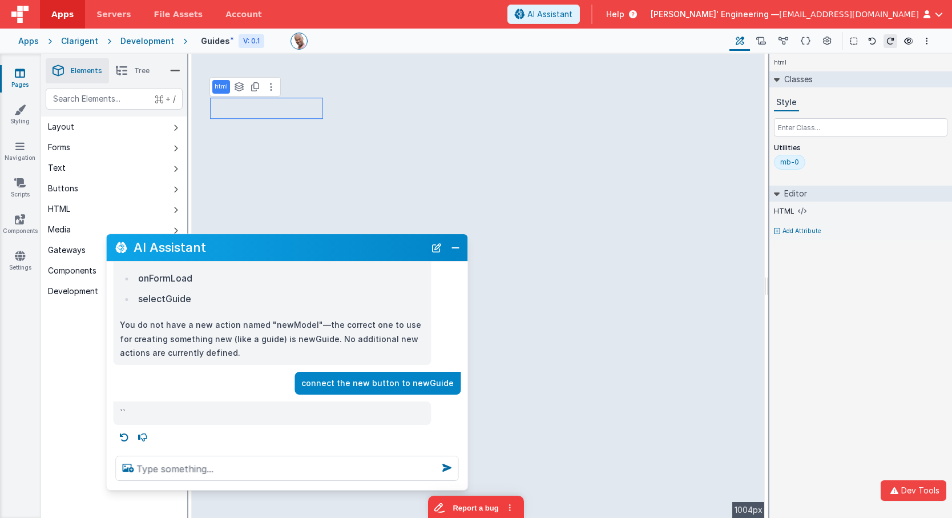
select select "newGuide"
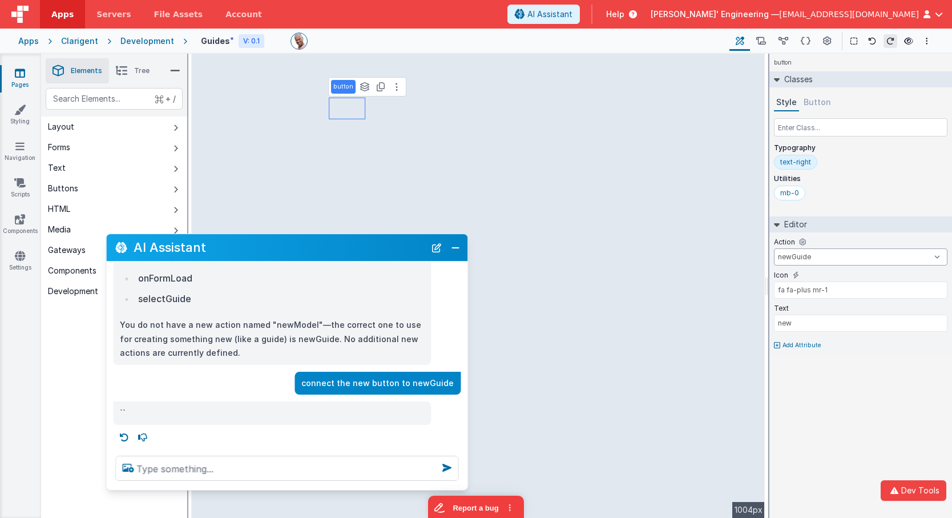
click at [830, 256] on select "Save newGuide onFormLoad selectGuide goToAccount goToDashBoard gotoFunctions go…" at bounding box center [861, 256] width 174 height 17
click at [935, 256] on select "Save newGuide onFormLoad selectGuide goToAccount goToDashBoard gotoFunctions go…" at bounding box center [861, 256] width 174 height 17
click at [809, 254] on select "Save newGuide onFormLoad selectGuide goToAccount goToDashBoard gotoFunctions go…" at bounding box center [861, 256] width 174 height 17
click at [511, 508] on span at bounding box center [509, 505] width 17 height 17
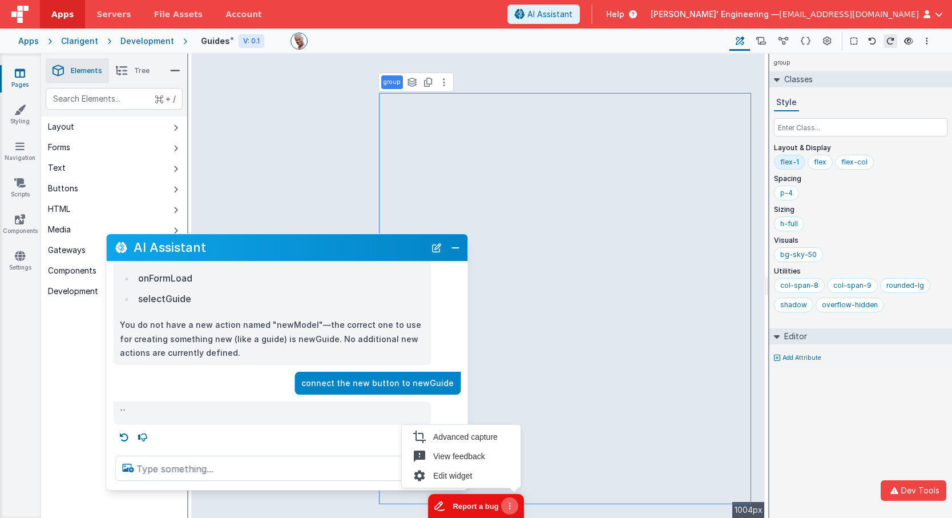
click at [467, 506] on button "Report a bug" at bounding box center [476, 506] width 96 height 24
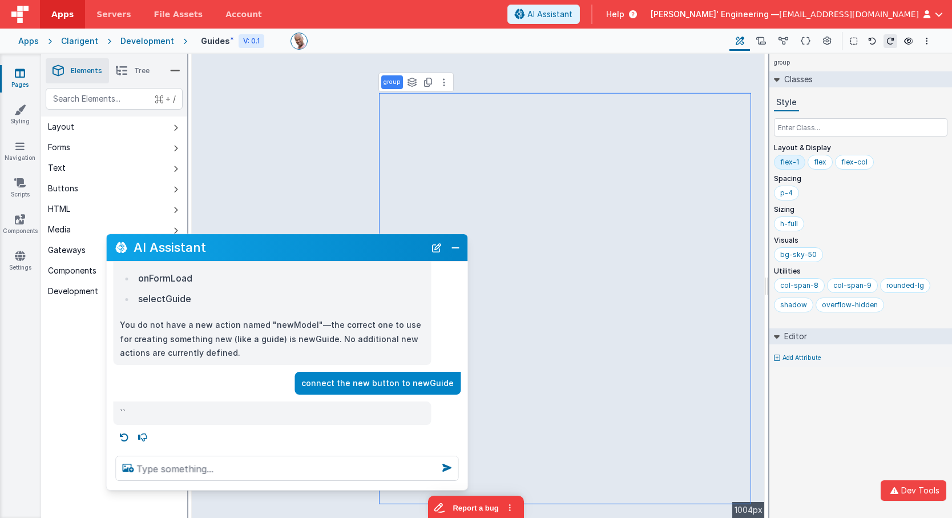
select select "newGuide"
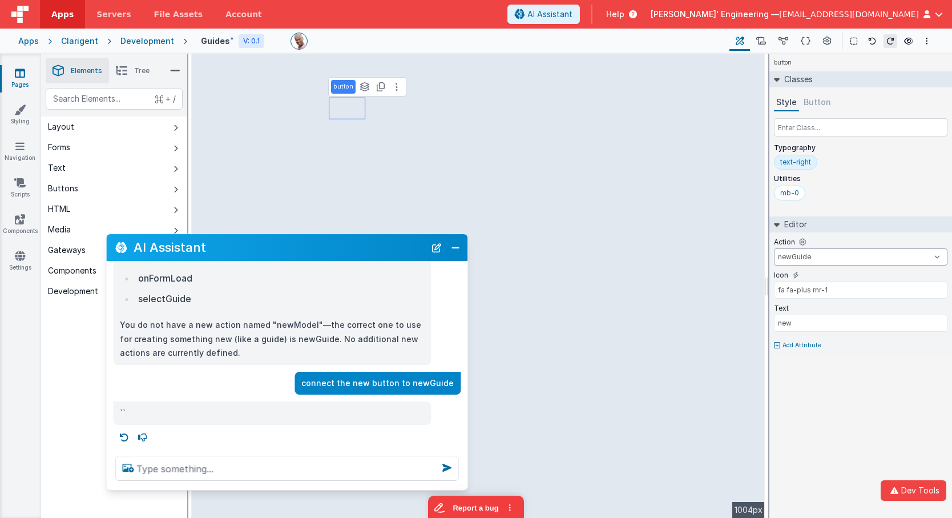
click at [794, 256] on select "Save newGuide onFormLoad selectGuide goToAccount goToDashBoard gotoFunctions go…" at bounding box center [861, 256] width 174 height 17
click at [475, 507] on button "Report a bug" at bounding box center [476, 506] width 96 height 24
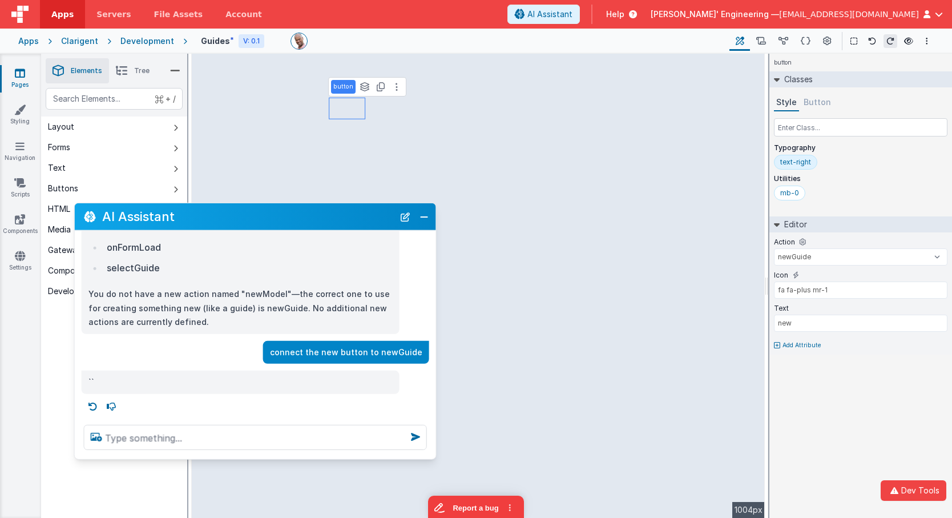
drag, startPoint x: 316, startPoint y: 246, endPoint x: 285, endPoint y: 215, distance: 44.0
click at [285, 215] on h2 "AI Assistant" at bounding box center [248, 216] width 292 height 19
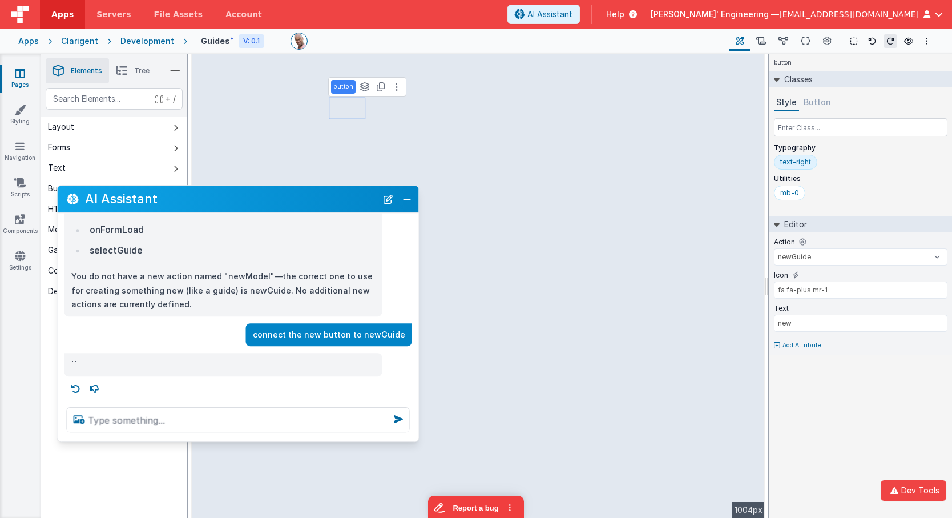
drag, startPoint x: 255, startPoint y: 220, endPoint x: 238, endPoint y: 202, distance: 24.6
click at [238, 202] on h2 "AI Assistant" at bounding box center [231, 199] width 292 height 19
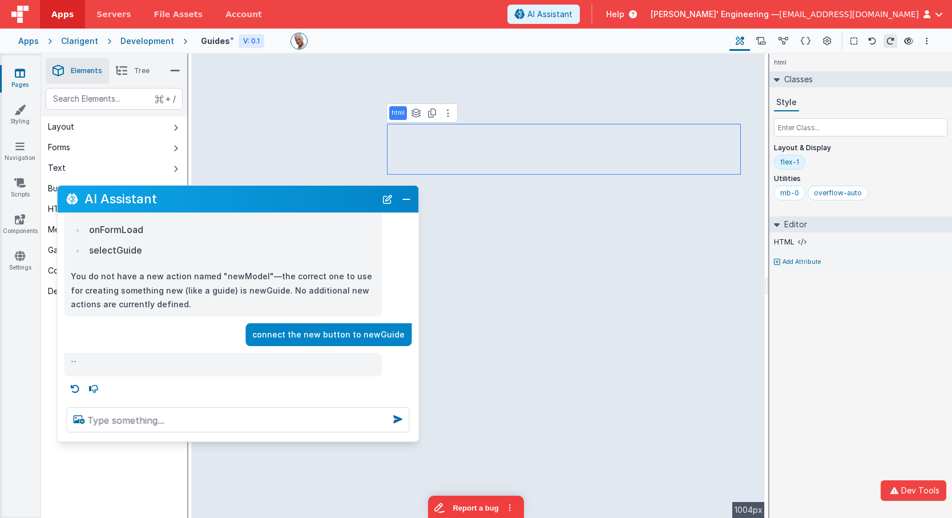
click at [412, 437] on div at bounding box center [237, 419] width 361 height 43
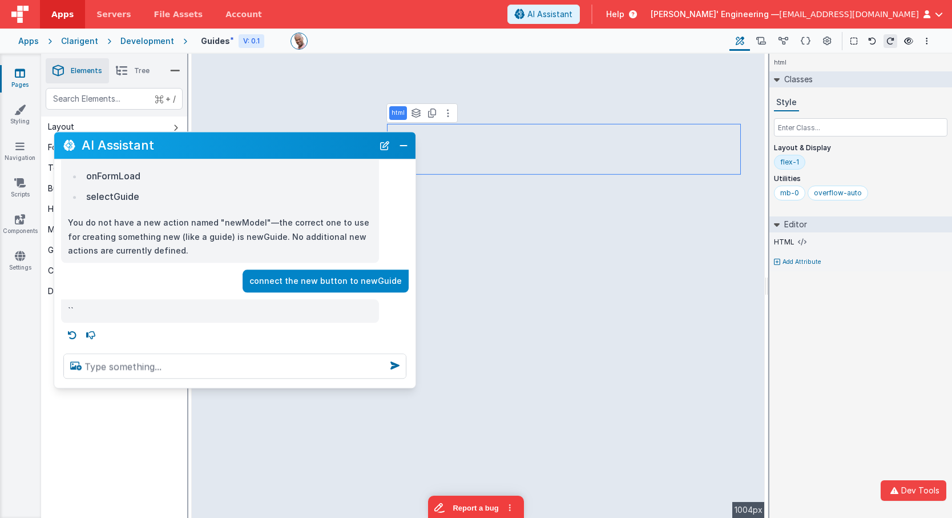
drag, startPoint x: 293, startPoint y: 198, endPoint x: 219, endPoint y: 295, distance: 121.9
click at [296, 146] on h2 "AI Assistant" at bounding box center [228, 145] width 292 height 19
click at [385, 147] on button "New Chat" at bounding box center [385, 146] width 16 height 16
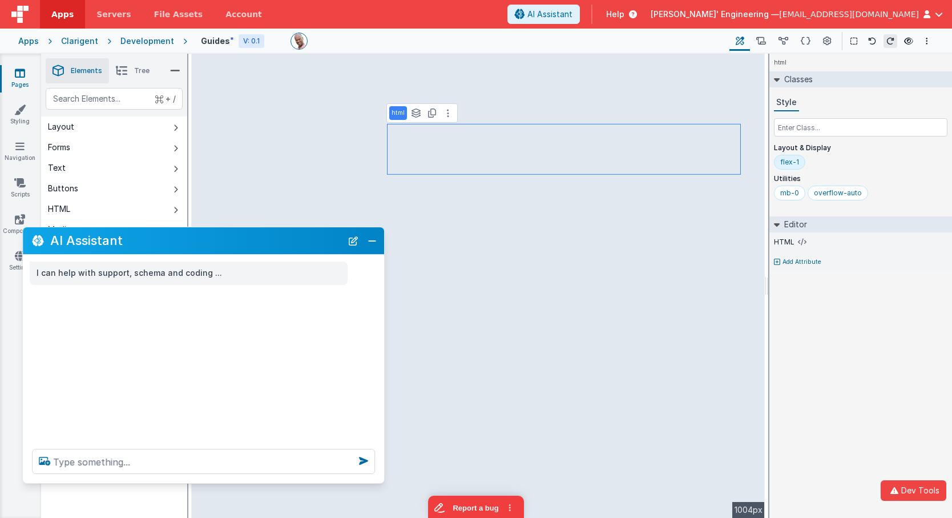
drag, startPoint x: 333, startPoint y: 148, endPoint x: 302, endPoint y: 243, distance: 99.9
click at [302, 243] on h2 "AI Assistant" at bounding box center [196, 240] width 292 height 19
select select "newGuide"
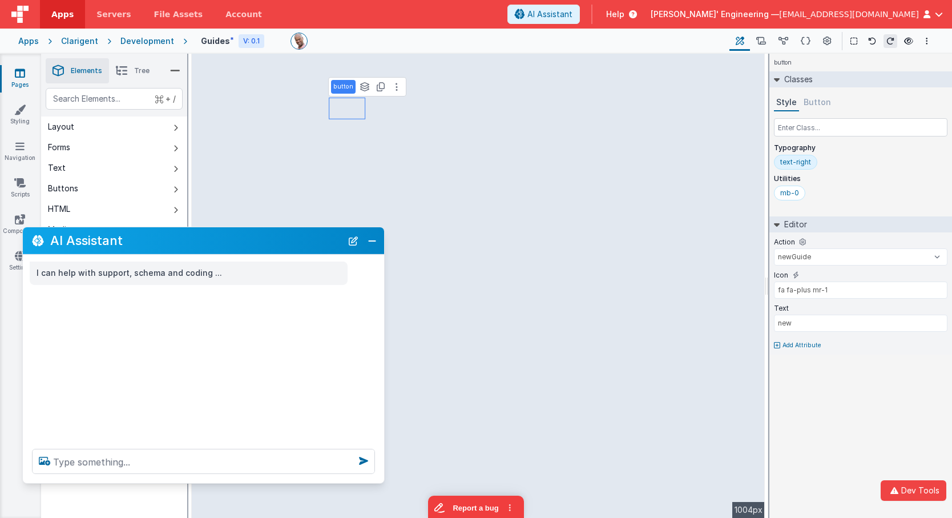
click at [815, 102] on button "Button" at bounding box center [818, 102] width 32 height 17
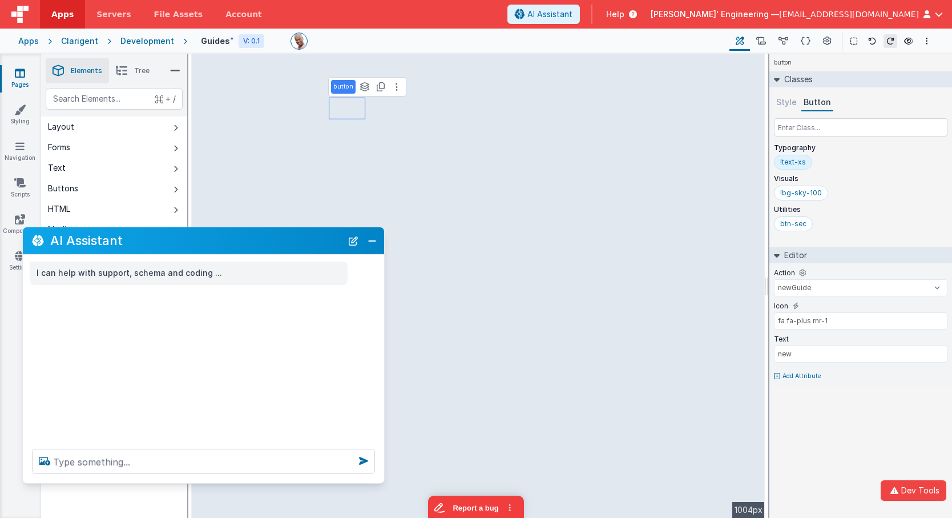
select select
type input "fa fa-clone mr-2"
type input "Duplicate"
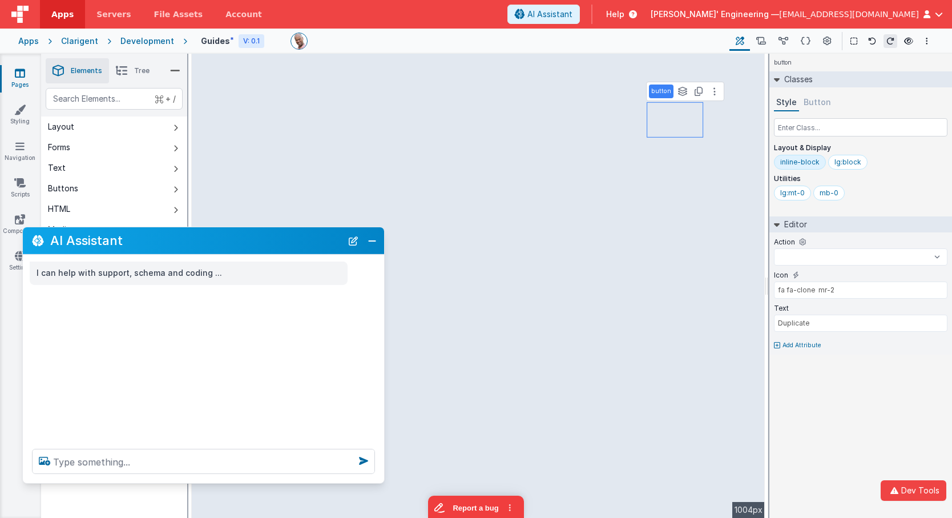
click at [820, 99] on button "Button" at bounding box center [818, 102] width 32 height 17
select select "newGuide"
type input "fa fa-plus mr-1"
type input "new"
click at [804, 161] on div "text-right" at bounding box center [796, 162] width 31 height 9
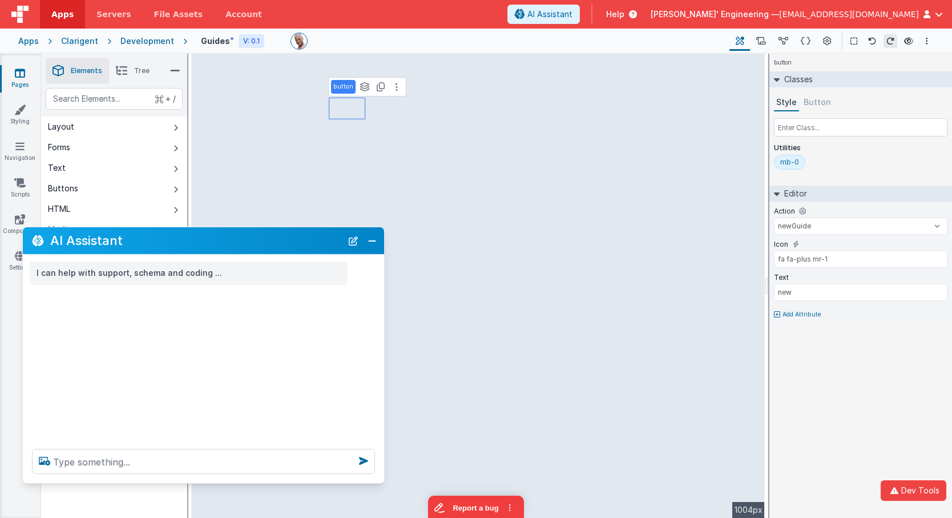
click at [793, 162] on div "mb-0" at bounding box center [790, 162] width 19 height 9
click at [820, 104] on button "Button" at bounding box center [818, 102] width 32 height 17
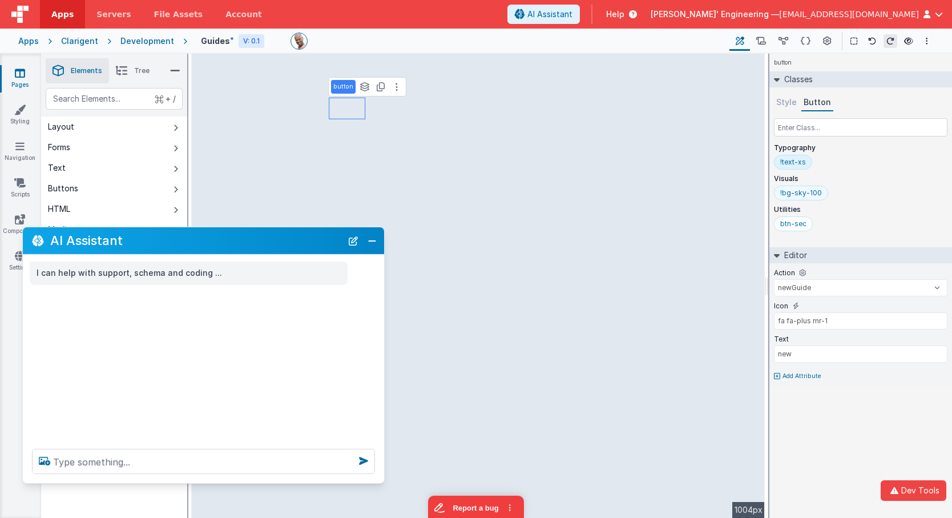
click at [814, 195] on div "!bg-sky-100" at bounding box center [802, 192] width 42 height 9
click at [799, 224] on div "btn-sec" at bounding box center [794, 223] width 26 height 9
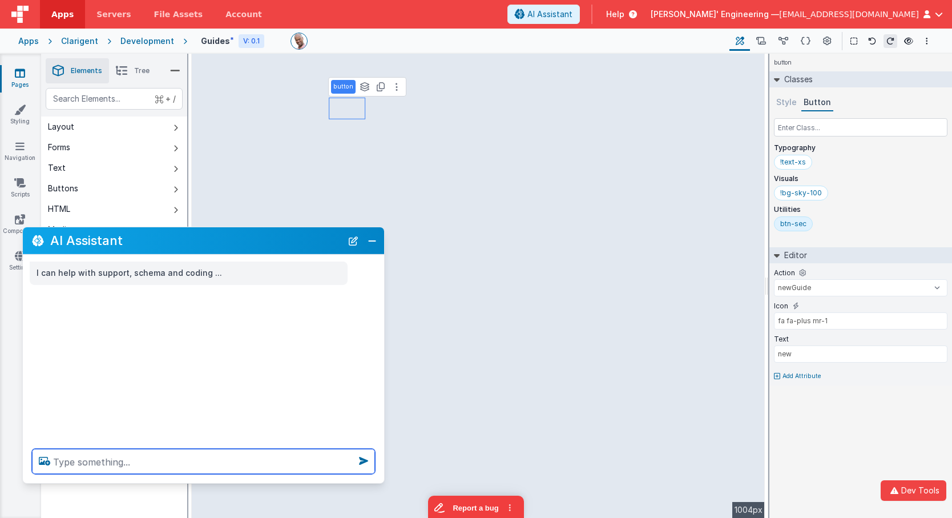
click at [305, 457] on textarea at bounding box center [203, 461] width 343 height 25
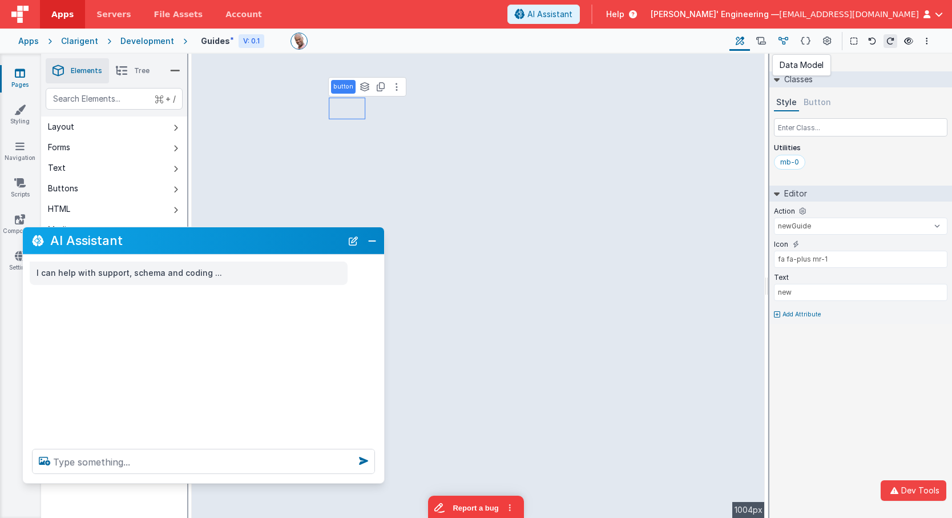
click at [779, 42] on icon at bounding box center [784, 41] width 10 height 12
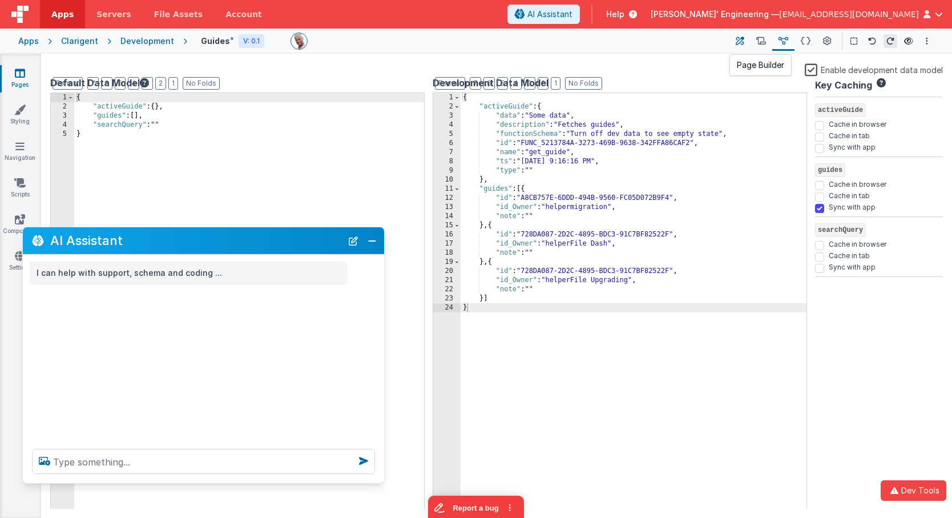
drag, startPoint x: 763, startPoint y: 42, endPoint x: 746, endPoint y: 45, distance: 17.4
click at [763, 42] on icon at bounding box center [762, 41] width 10 height 12
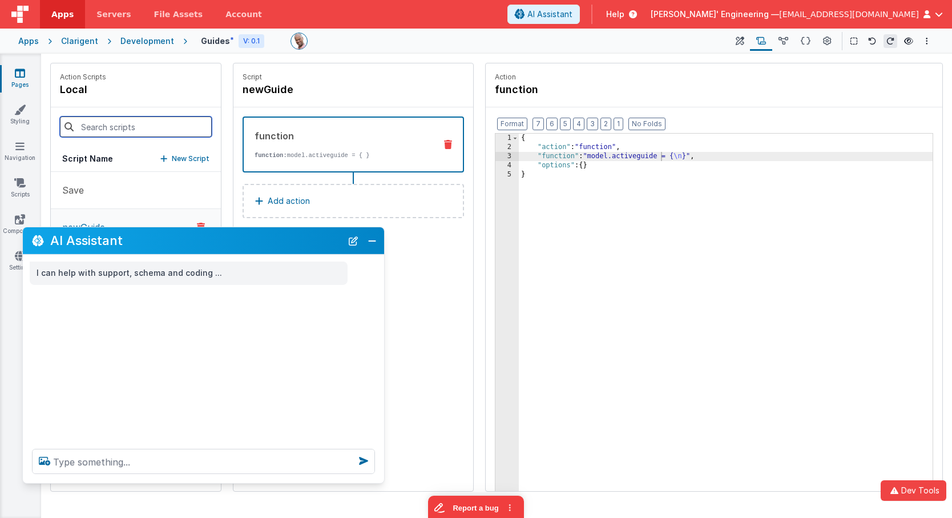
click at [138, 120] on input at bounding box center [136, 126] width 152 height 21
type input "new"
drag, startPoint x: 343, startPoint y: 145, endPoint x: 383, endPoint y: 146, distance: 40.6
click at [342, 145] on div "function function: model.activeguide = { }" at bounding box center [335, 144] width 183 height 31
click at [634, 155] on div "{ "action" : "function" , "function" : "model.activeguide = { \n }" , "options"…" at bounding box center [726, 340] width 414 height 413
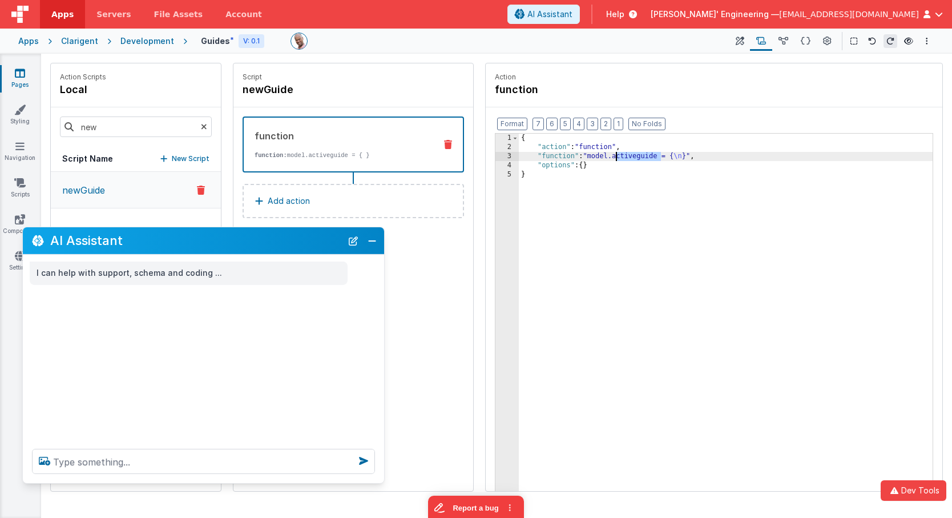
click at [634, 155] on div "{ "action" : "function" , "function" : "model.activeguide = { \n }" , "options"…" at bounding box center [726, 340] width 414 height 413
click at [741, 40] on icon at bounding box center [740, 41] width 9 height 12
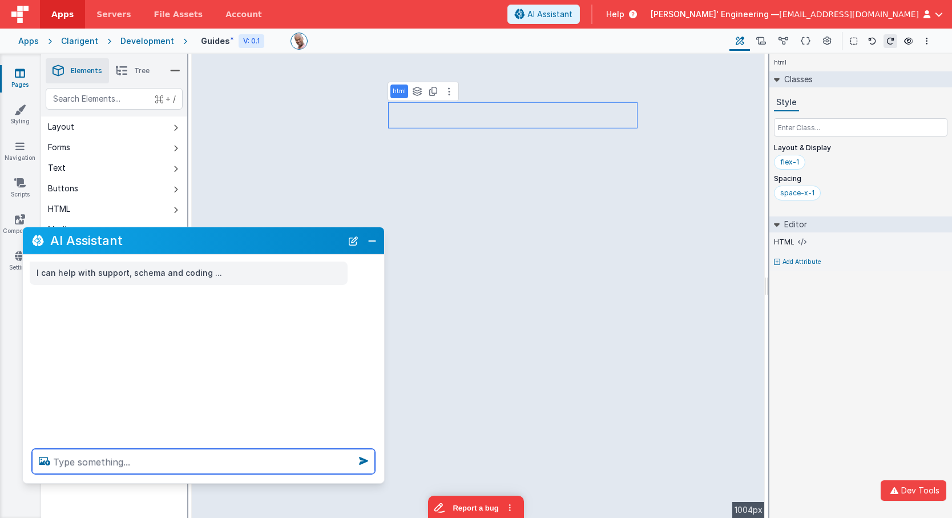
click at [313, 459] on textarea at bounding box center [203, 461] width 343 height 25
type textarea "split into separate elements"
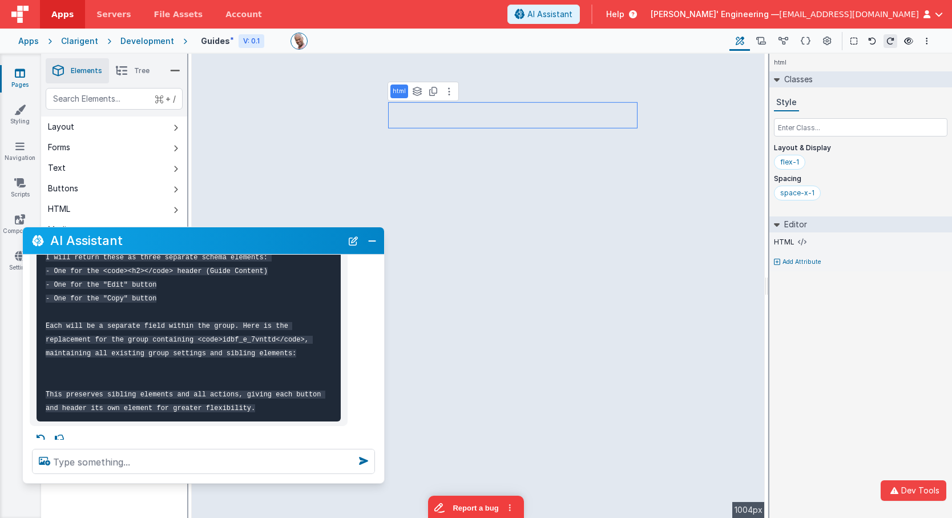
scroll to position [240, 0]
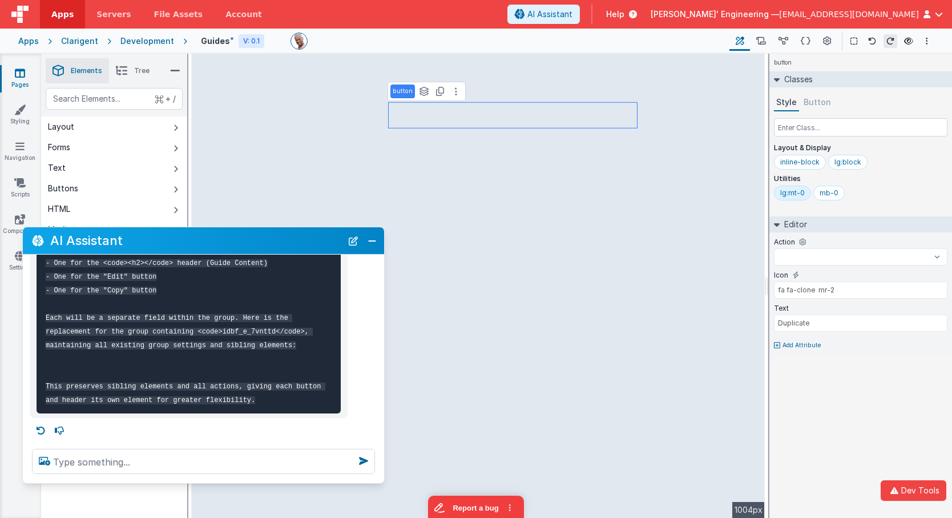
select select
type input "fa fa-copy"
type input "model.activeGuide.id"
select select "newActionScript5"
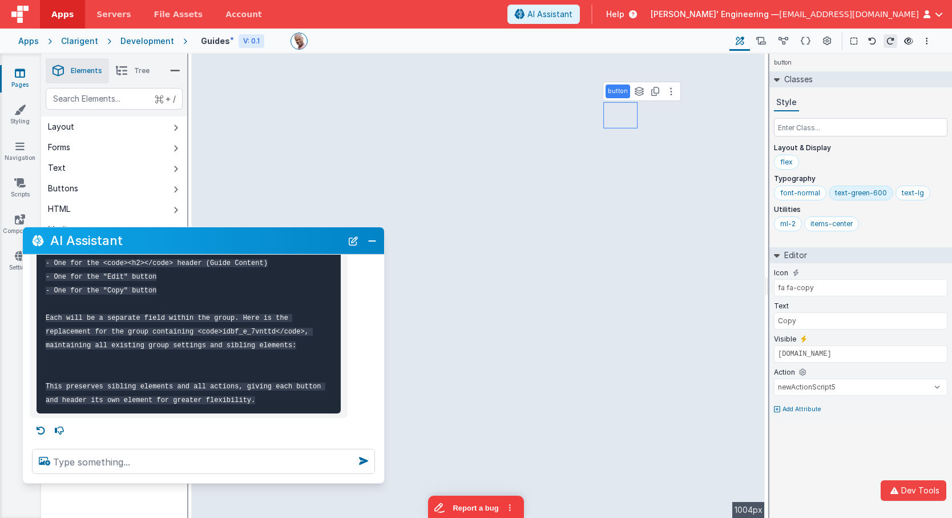
type input "fa fa-edit"
type input "Edit"
select select
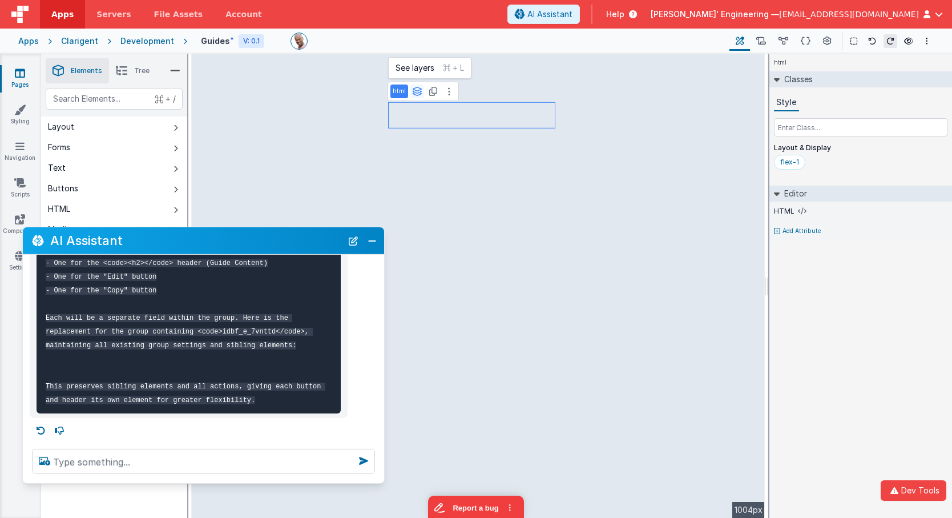
click at [418, 97] on button at bounding box center [418, 92] width 14 height 14
click at [412, 148] on button "group" at bounding box center [418, 147] width 55 height 14
select select "newActionScript5"
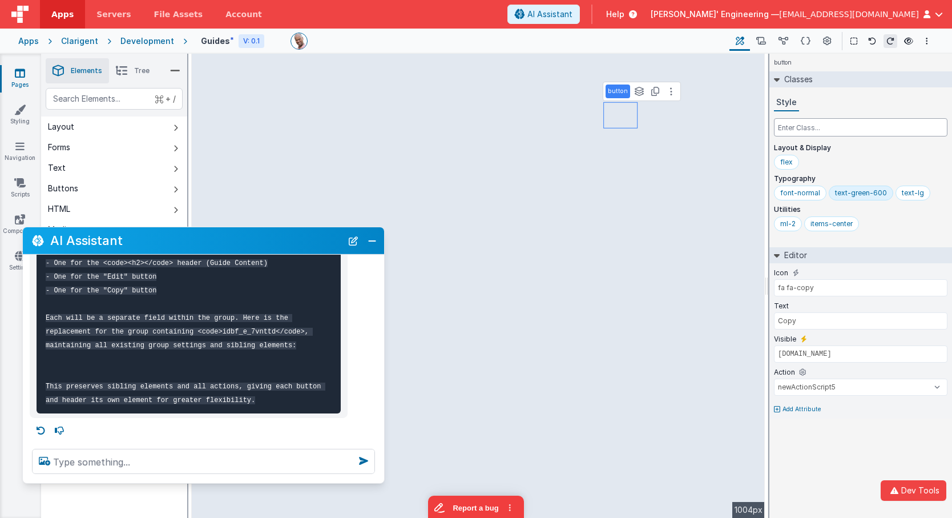
click at [822, 131] on input "text" at bounding box center [861, 127] width 174 height 18
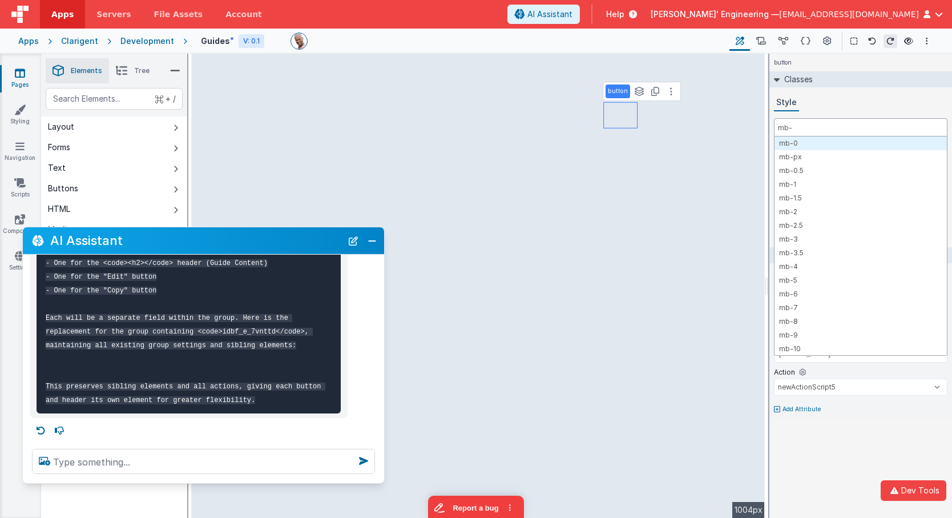
type input "mb-0"
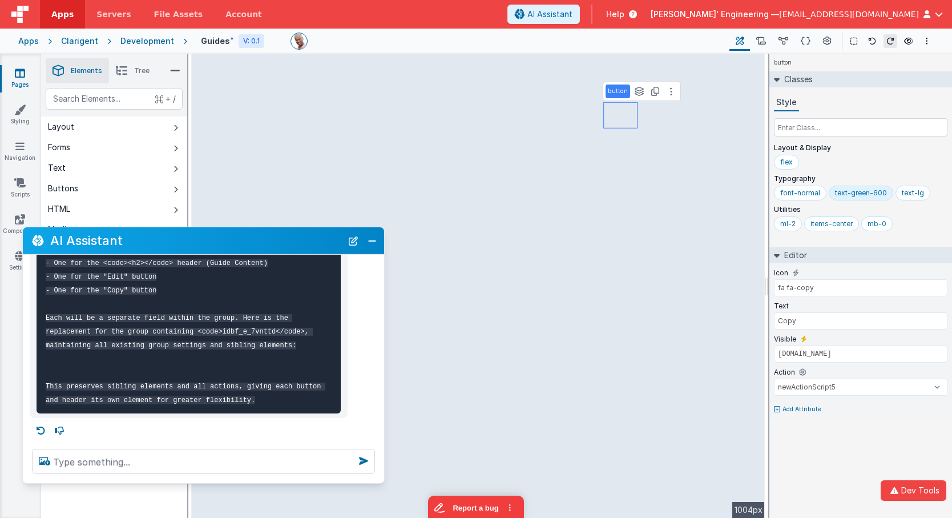
select select
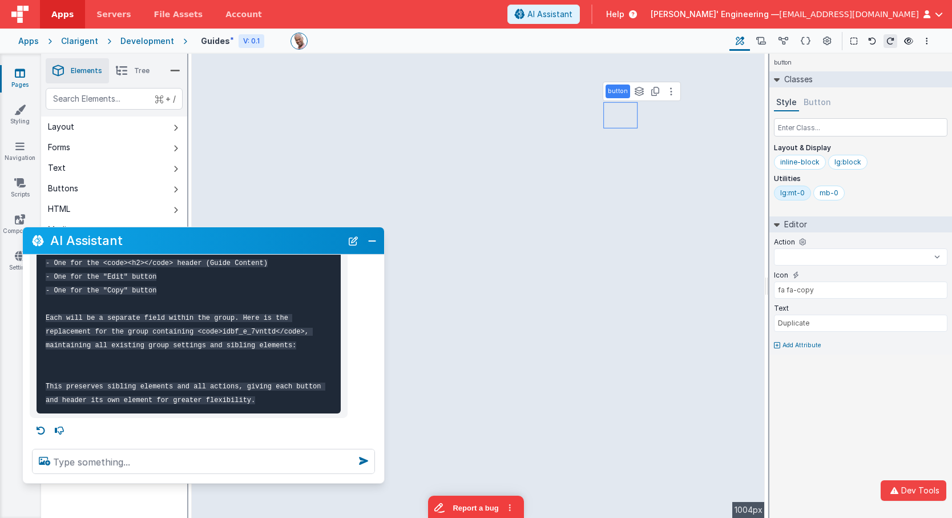
type input "fa fa-clone mr-2"
select select
type input "fa fa-edit"
type input "model.activeGuide.id"
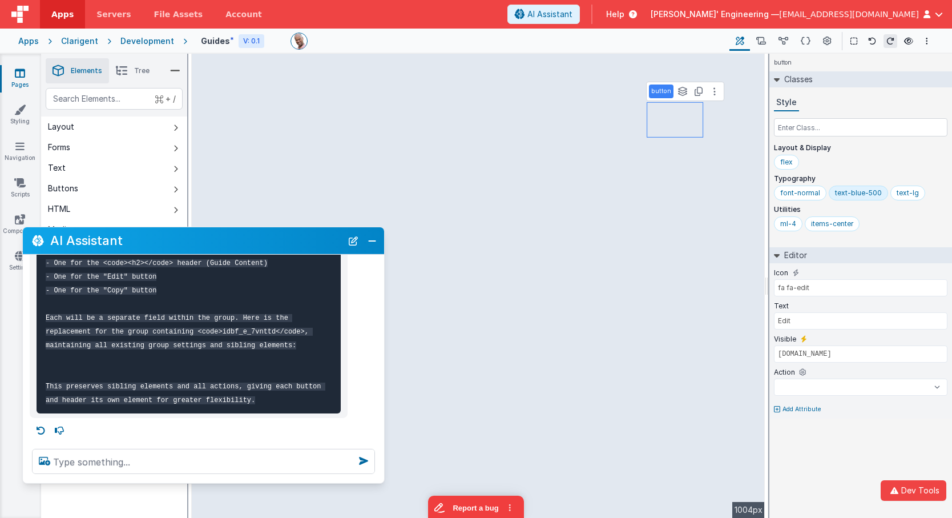
select select
click at [825, 123] on input "text" at bounding box center [861, 127] width 174 height 18
type input "m"
select select
type input "mb"
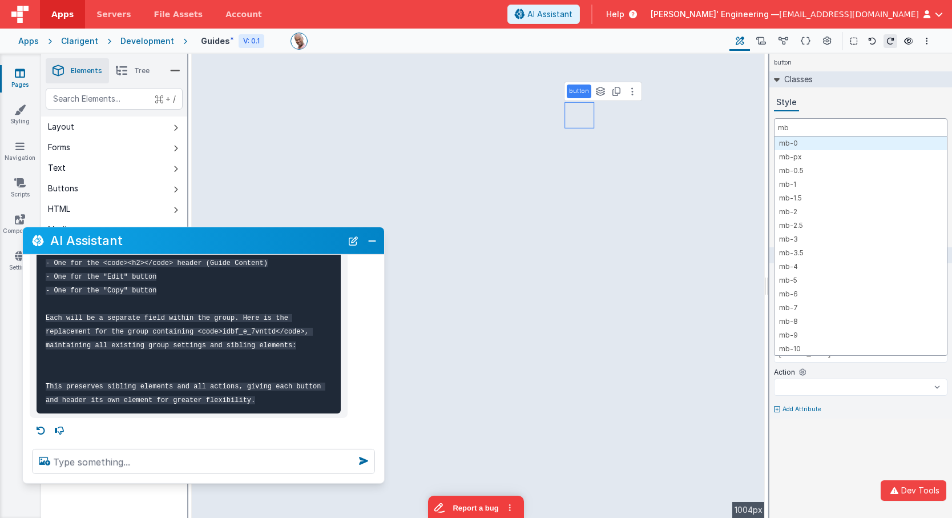
select select
type input "mb-"
select select
type input "mb-0"
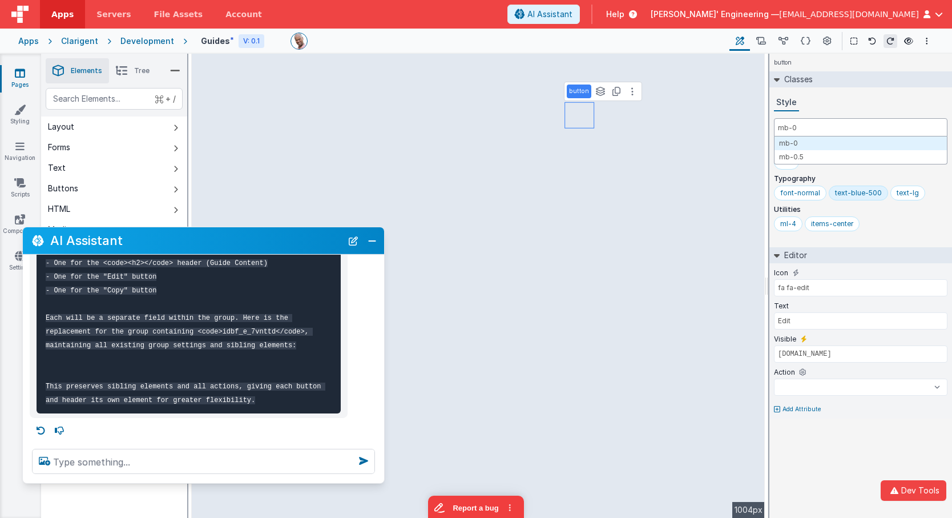
select select
type input "fa fa-copy"
type input "Copy"
select select "newActionScript5"
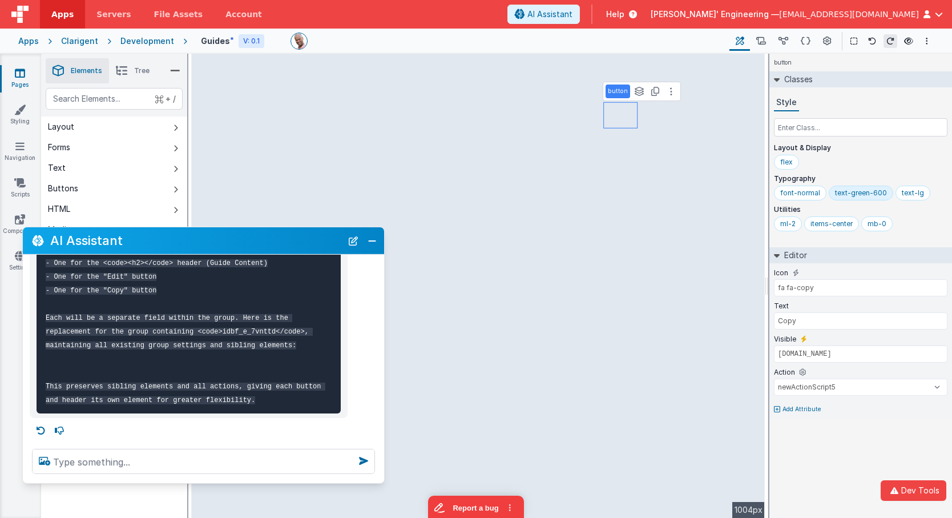
type input "fa fa-clone mr-2"
type input "Duplicate"
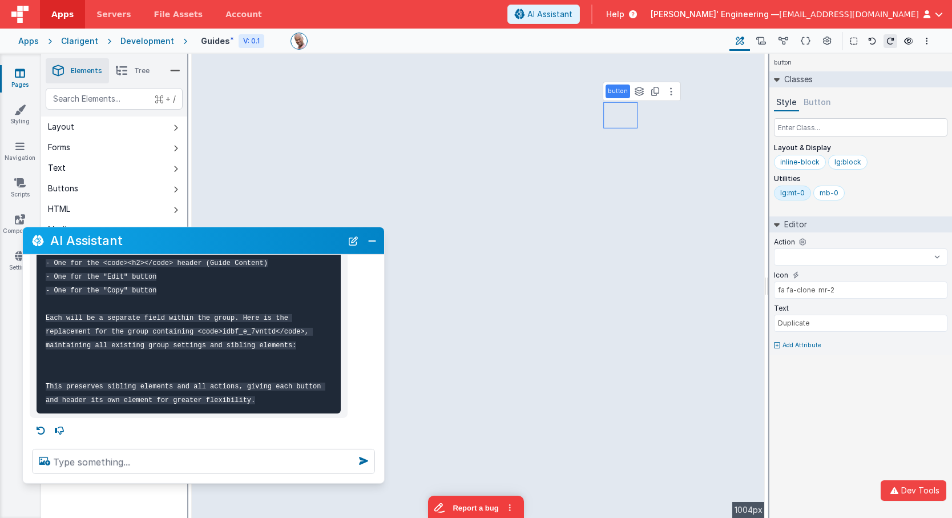
select select
type input "fa fa-copy"
type input "model.activeGuide.id"
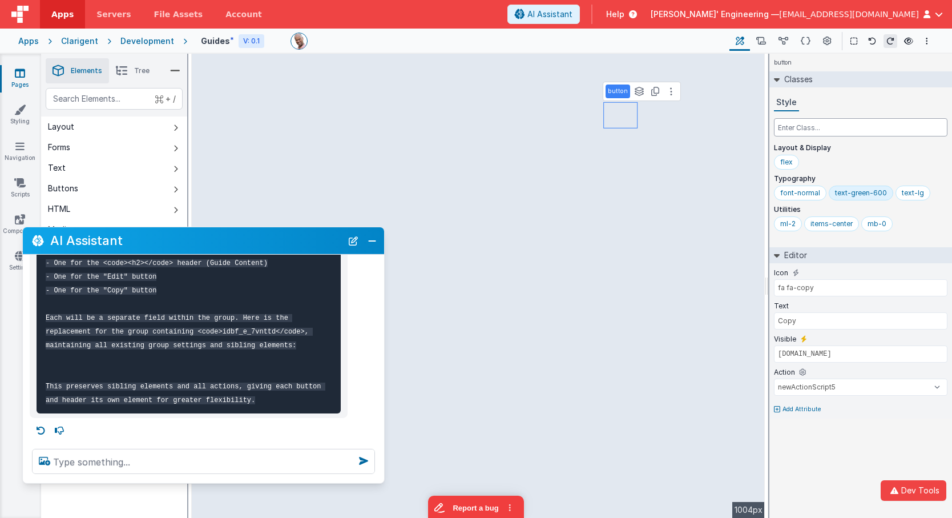
click at [794, 124] on input "text" at bounding box center [861, 127] width 174 height 18
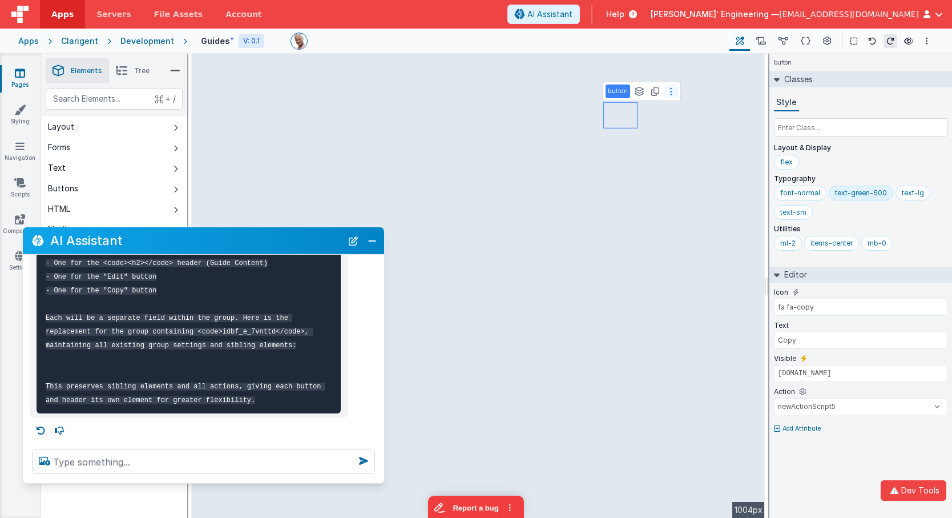
click at [670, 94] on icon at bounding box center [671, 91] width 2 height 9
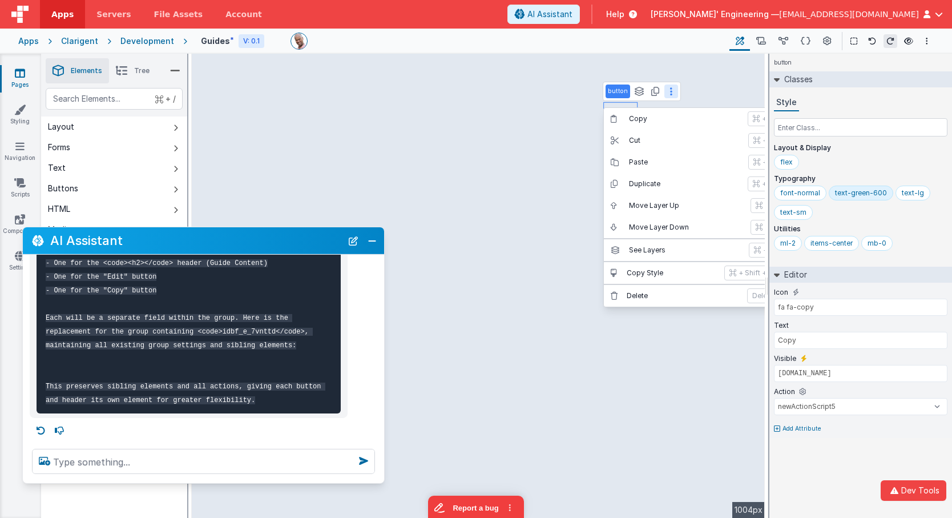
click at [659, 276] on p "Copy Style" at bounding box center [672, 272] width 91 height 9
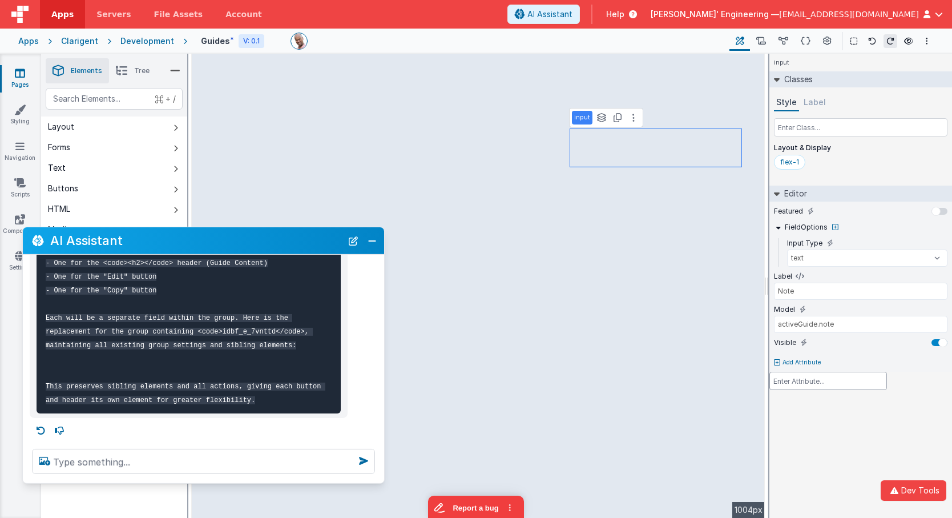
click at [542, 110] on div at bounding box center [476, 259] width 952 height 518
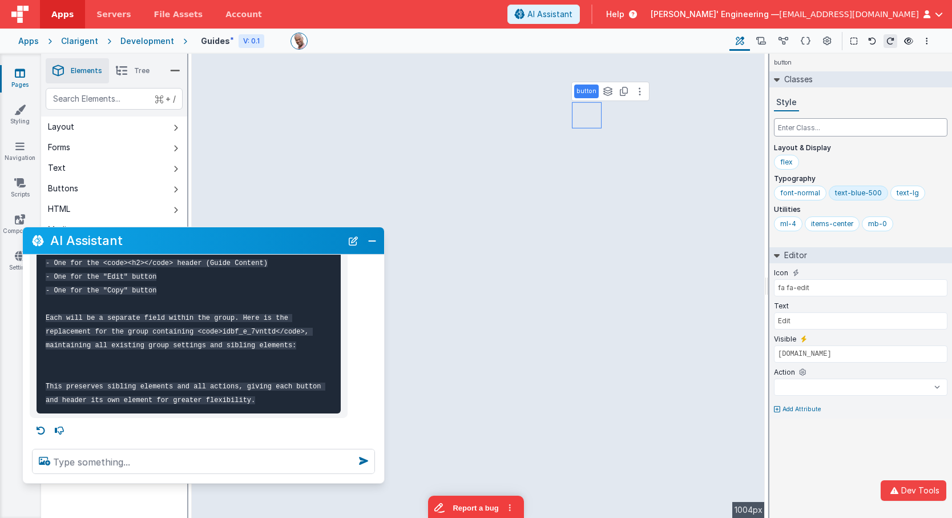
click at [825, 124] on input "text" at bounding box center [861, 127] width 174 height 18
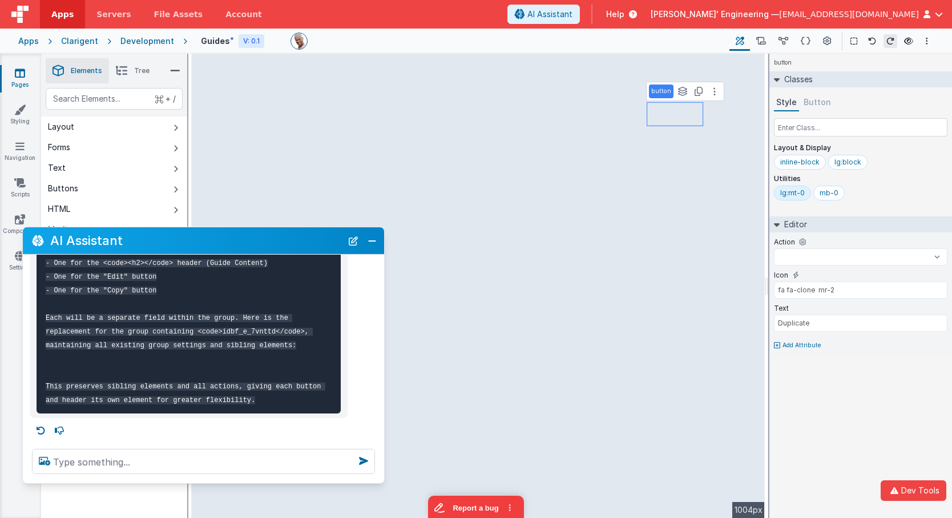
click at [819, 107] on button "Button" at bounding box center [818, 102] width 32 height 17
click at [826, 102] on button "Button" at bounding box center [818, 102] width 32 height 17
click at [800, 194] on div "btn-sec" at bounding box center [794, 192] width 26 height 9
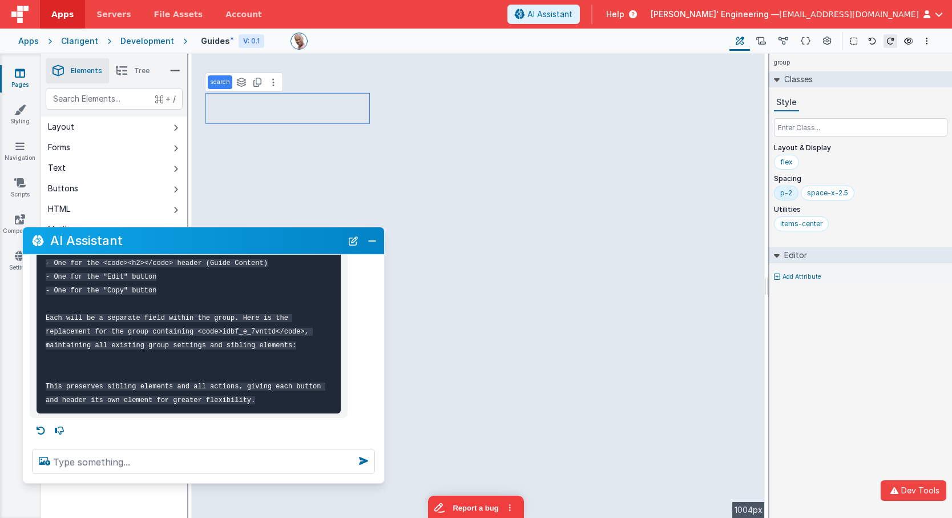
click at [400, 43] on div at bounding box center [506, 41] width 430 height 17
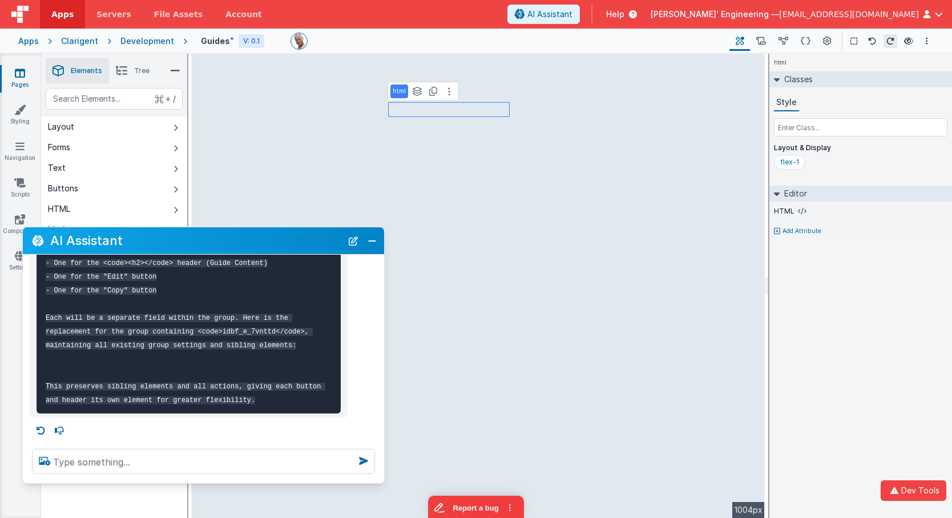
scroll to position [222, 0]
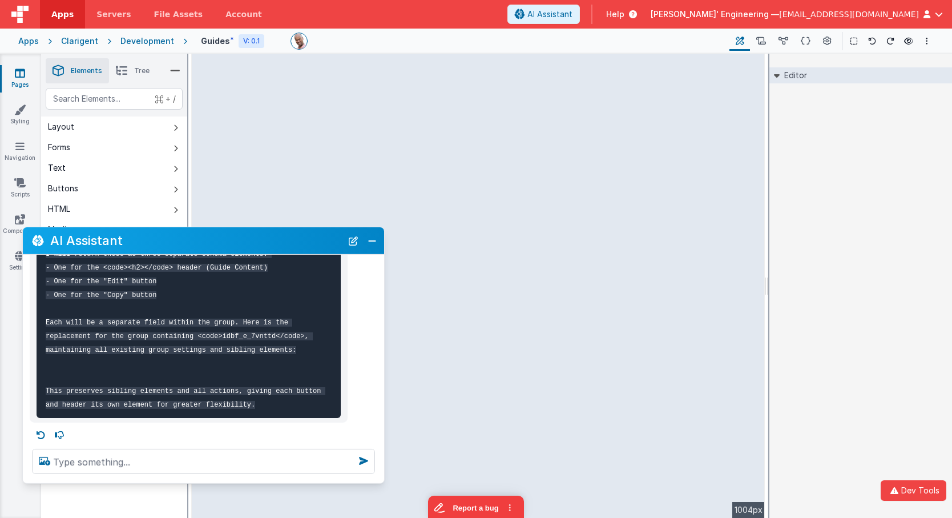
click at [789, 129] on div "Editor DEV: Focus DEV: builderToggleConditionalCSS DEV: Remove DND DEV: updateS…" at bounding box center [861, 286] width 183 height 464
click at [869, 41] on icon at bounding box center [873, 41] width 8 height 8
click at [871, 40] on icon at bounding box center [873, 41] width 8 height 8
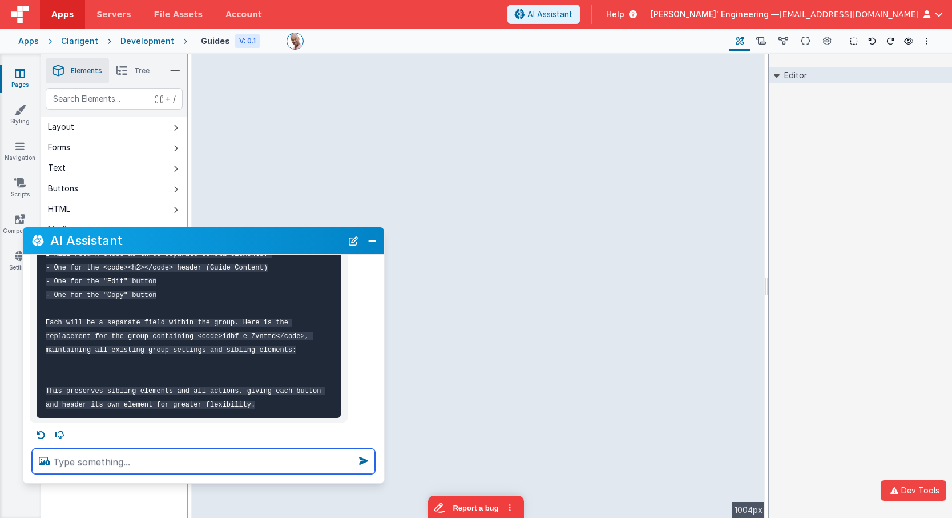
click at [249, 454] on textarea at bounding box center [203, 461] width 343 height 25
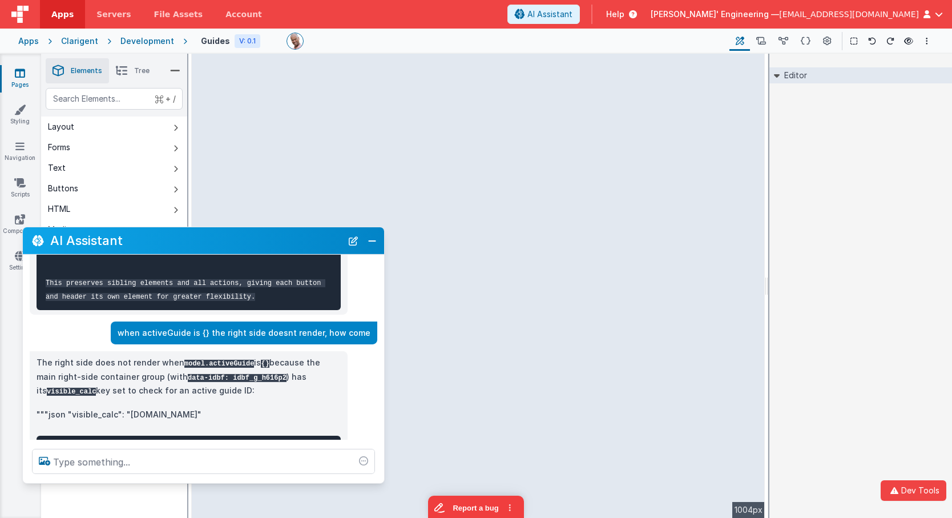
scroll to position [330, 0]
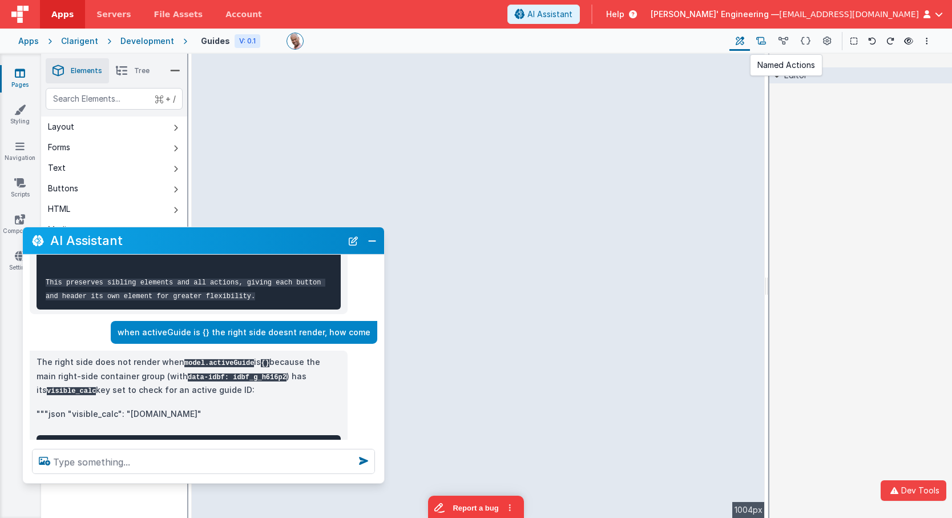
click at [759, 41] on icon at bounding box center [762, 41] width 10 height 12
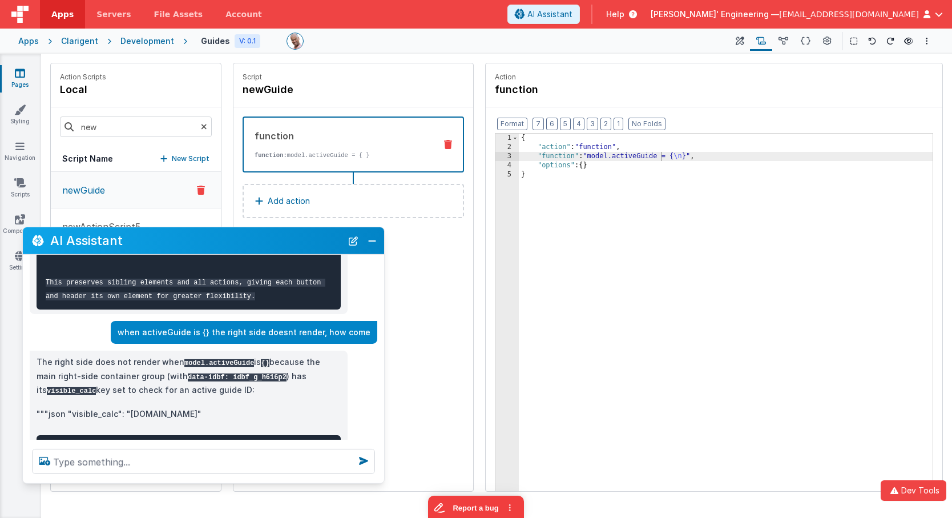
click at [148, 185] on button "newGuide" at bounding box center [136, 190] width 170 height 37
click at [537, 155] on div "{ "action" : "function" , "function" : "model.activeGuide = { \n }" , "options"…" at bounding box center [726, 340] width 414 height 413
click at [504, 155] on div "3" at bounding box center [507, 156] width 23 height 9
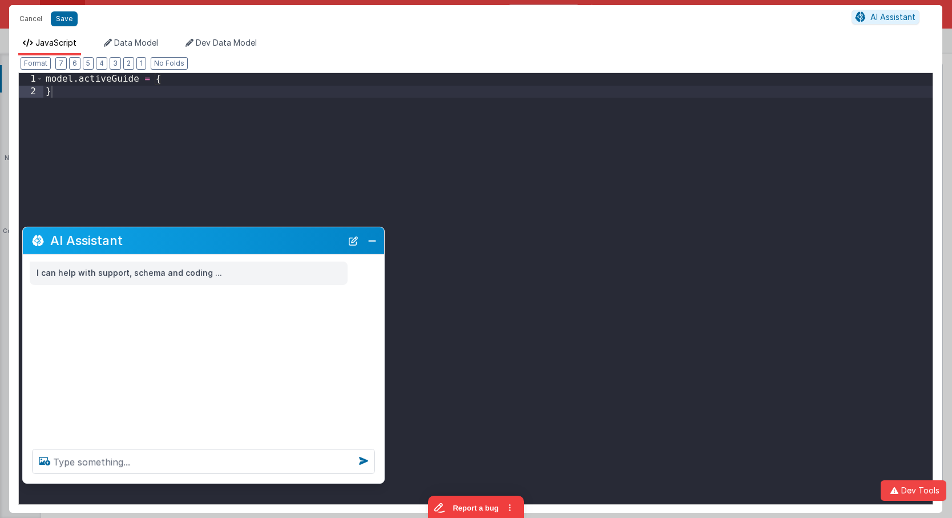
scroll to position [0, 0]
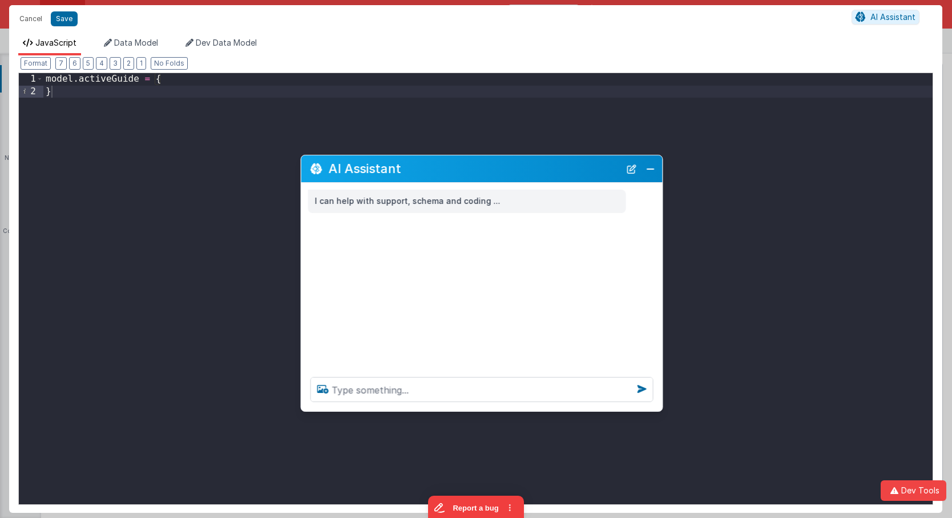
drag, startPoint x: 270, startPoint y: 242, endPoint x: 548, endPoint y: 170, distance: 287.8
click at [548, 170] on h2 "AI Assistant" at bounding box center [475, 168] width 292 height 19
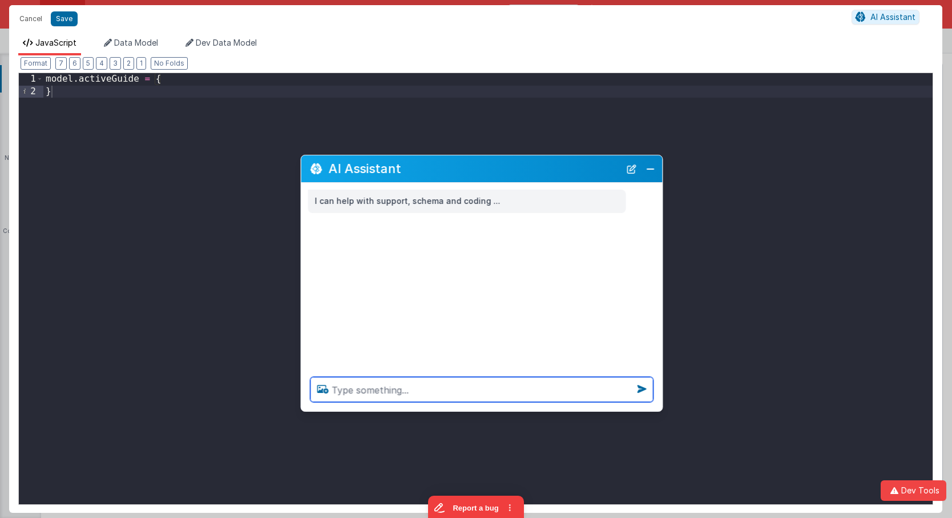
click at [441, 397] on textarea at bounding box center [482, 389] width 343 height 25
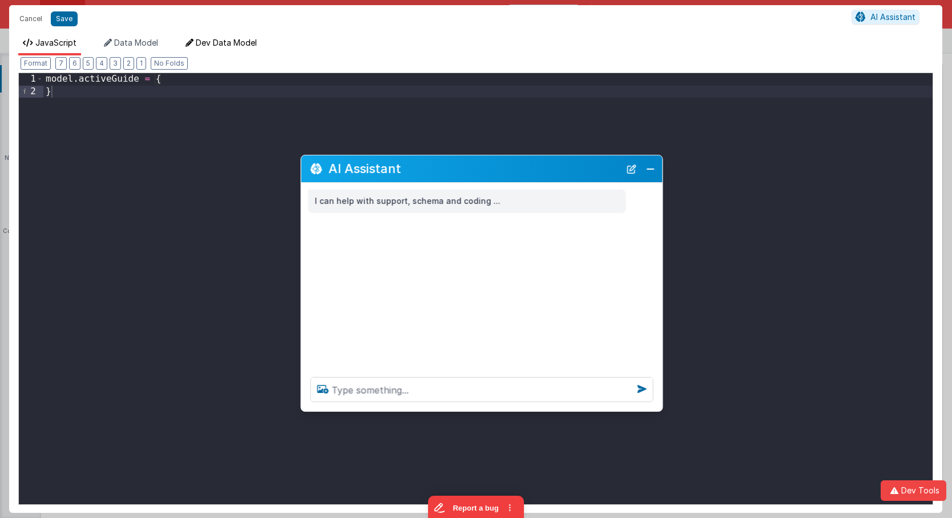
click at [223, 45] on span "Dev Data Model" at bounding box center [226, 43] width 61 height 10
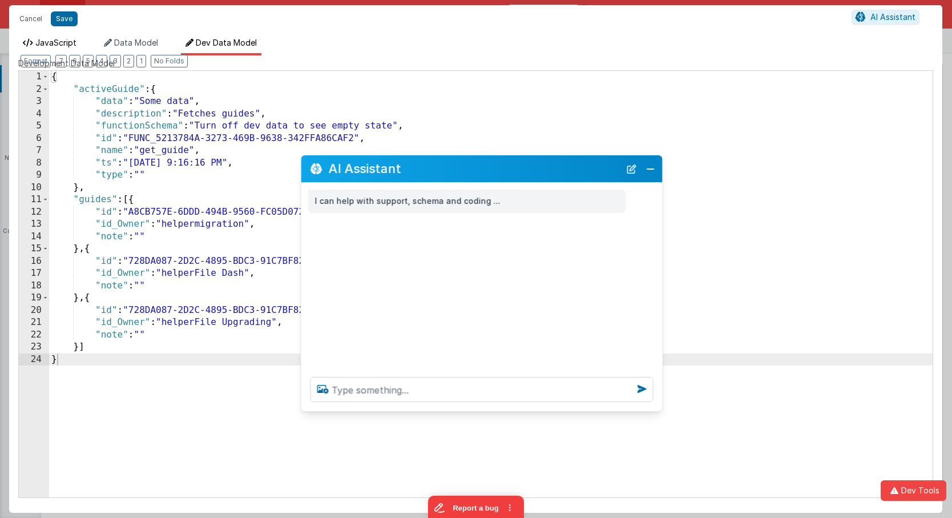
click at [71, 42] on span "JavaScript" at bounding box center [55, 43] width 41 height 10
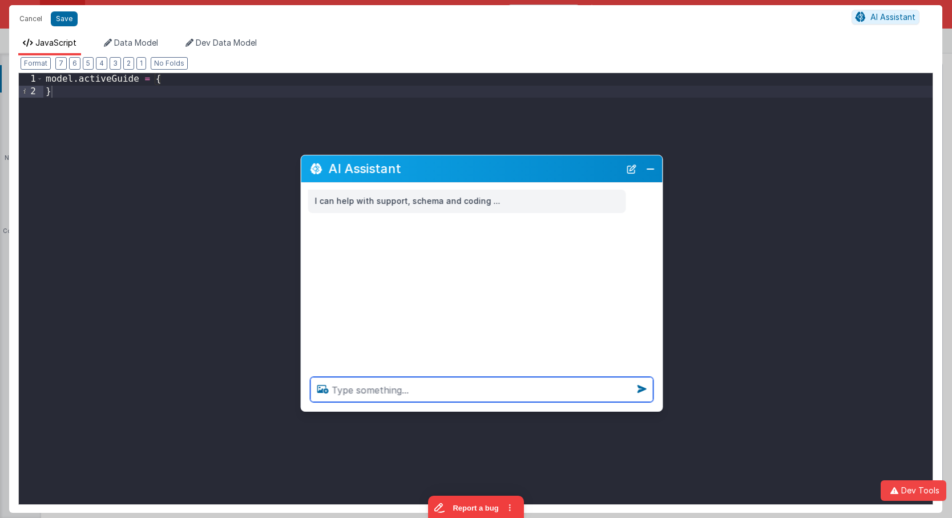
click at [417, 388] on textarea at bounding box center [482, 389] width 343 height 25
paste textarea "DS_7325FEFC-C2F8-4B42-AF4D-194B4C48E90A"
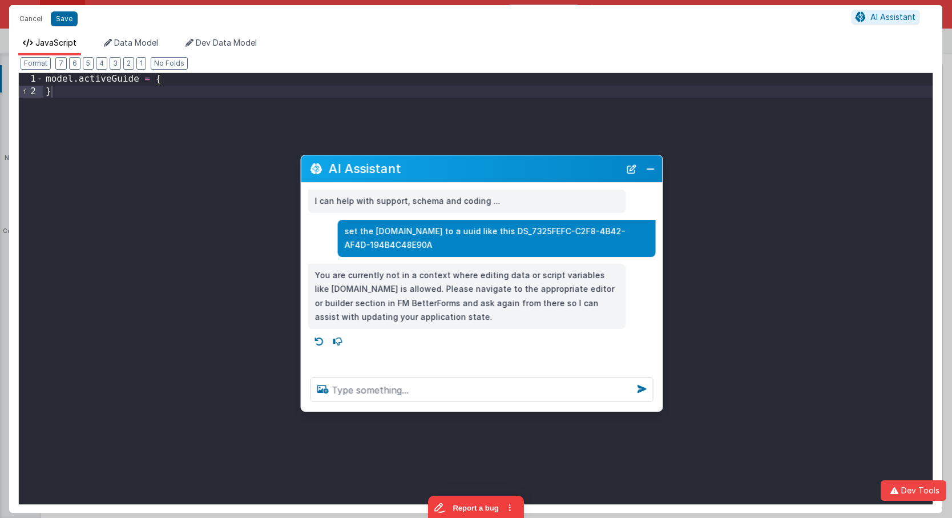
drag, startPoint x: 628, startPoint y: 168, endPoint x: 323, endPoint y: 121, distance: 308.5
click at [627, 168] on button "New Chat" at bounding box center [632, 169] width 16 height 16
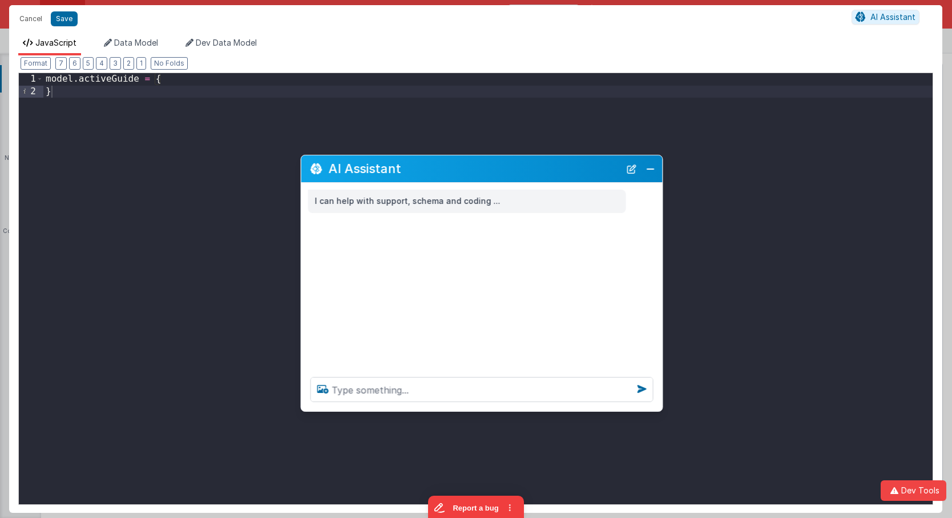
click at [187, 81] on div "model . activeGuide = { }" at bounding box center [488, 303] width 890 height 461
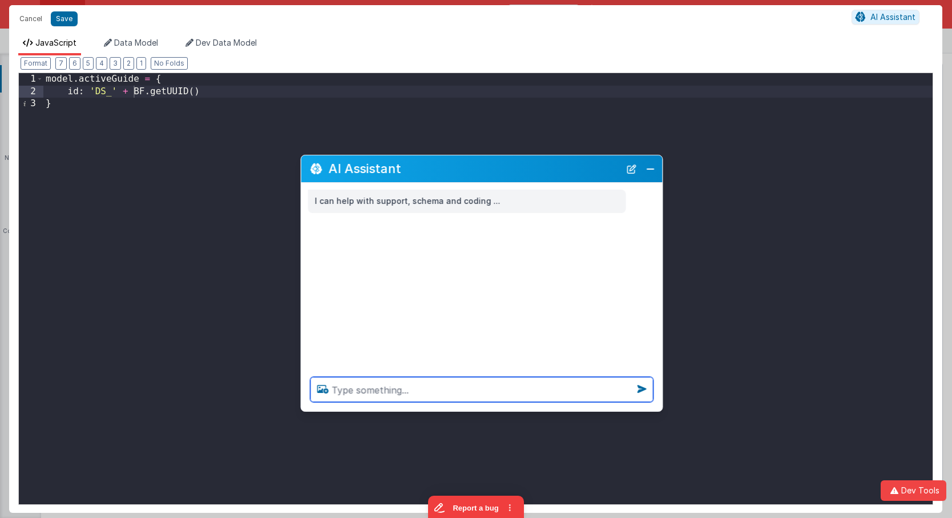
click at [460, 396] on textarea at bounding box center [482, 389] width 343 height 25
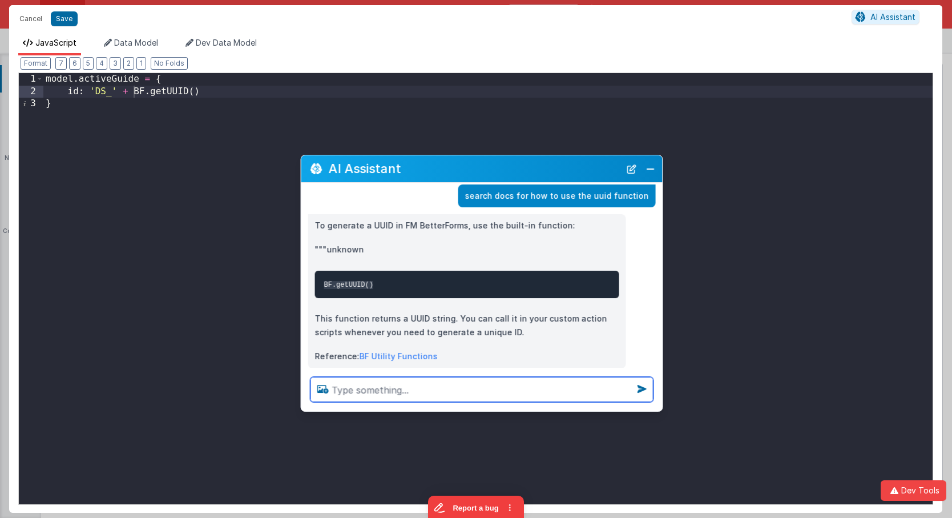
scroll to position [57, 0]
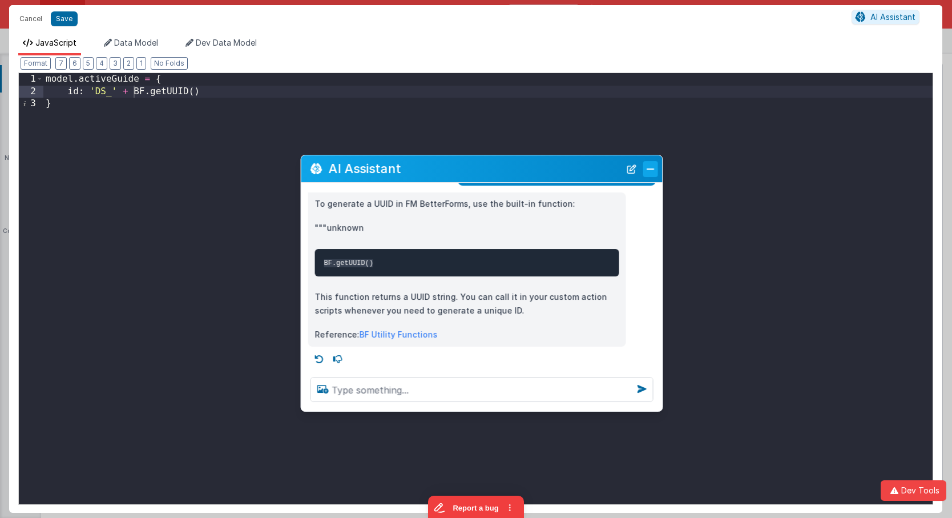
click at [650, 167] on button "Close" at bounding box center [651, 169] width 15 height 16
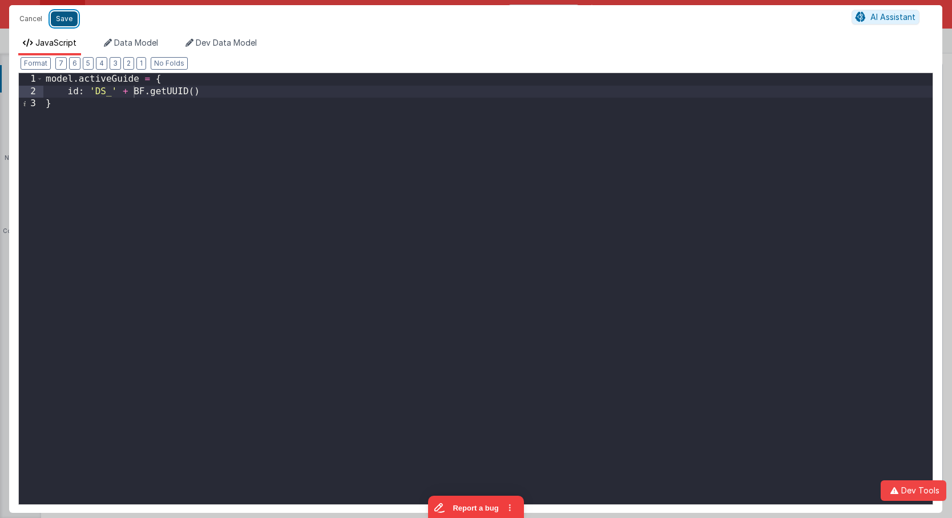
click at [66, 22] on button "Save" at bounding box center [64, 18] width 27 height 15
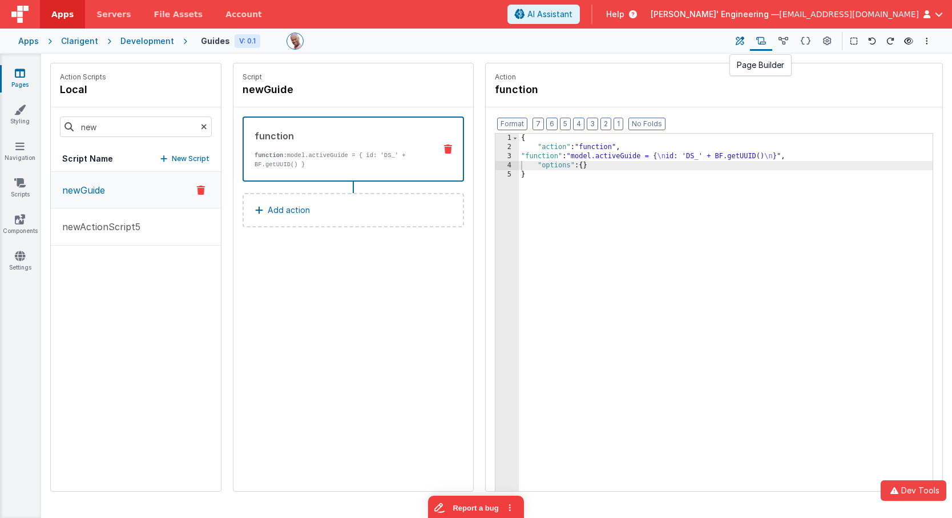
click at [739, 41] on icon at bounding box center [740, 41] width 9 height 12
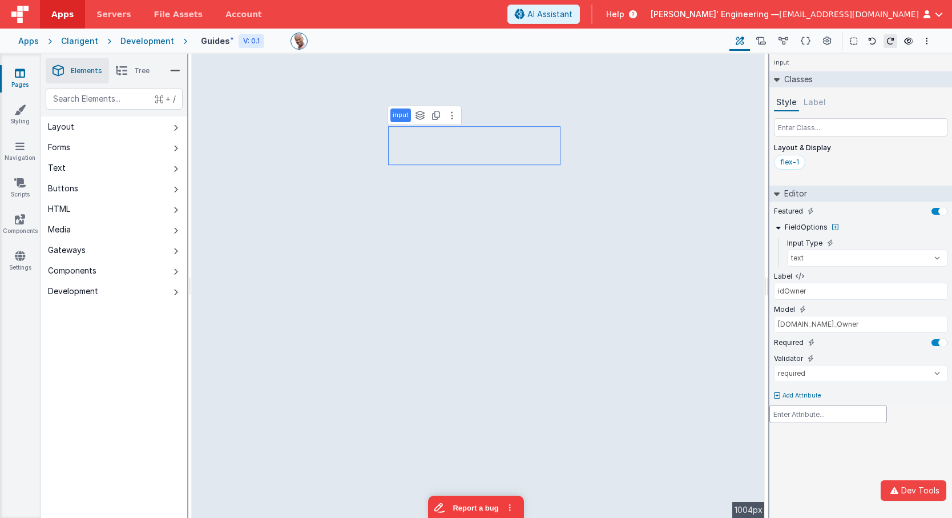
click at [238, 218] on div at bounding box center [476, 259] width 952 height 518
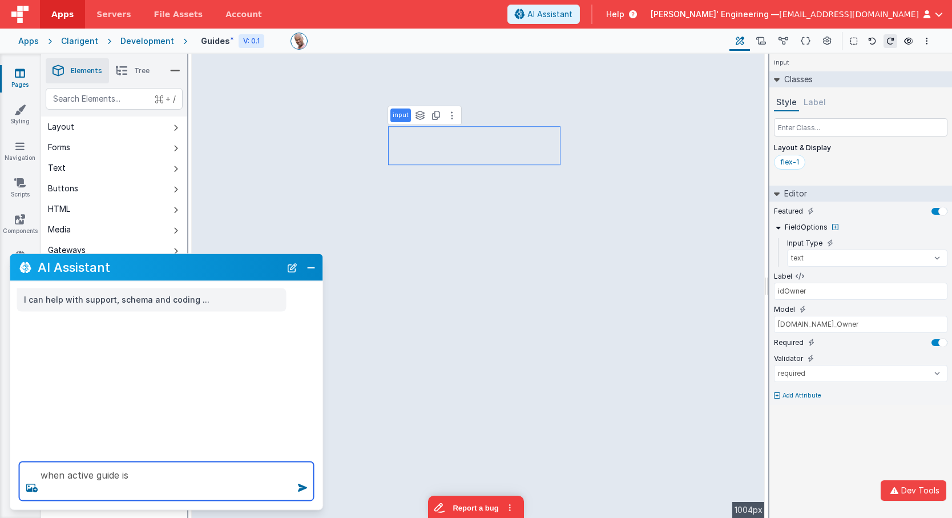
paste textarea "{ "data": "", "id": "DS_9e31aa7a-842f-44f1-a965-8b022f12b095", "id_Owner": "tes…"
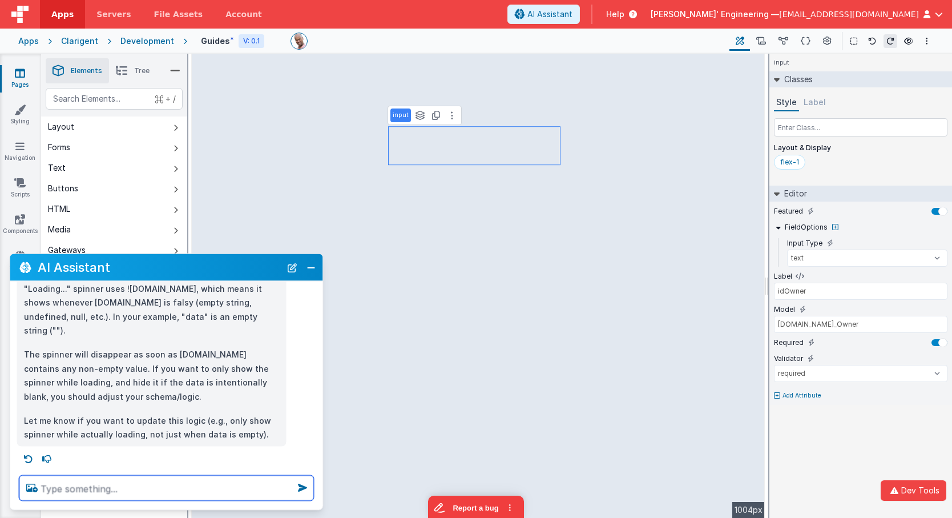
scroll to position [0, 0]
click at [144, 490] on textarea at bounding box center [166, 488] width 295 height 25
